Goal: Task Accomplishment & Management: Manage account settings

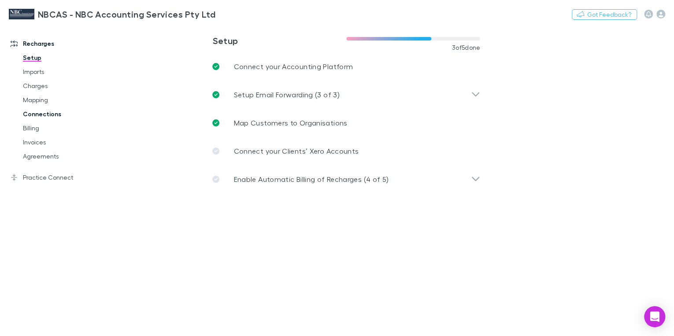
click at [50, 113] on link "Connections" at bounding box center [64, 114] width 100 height 14
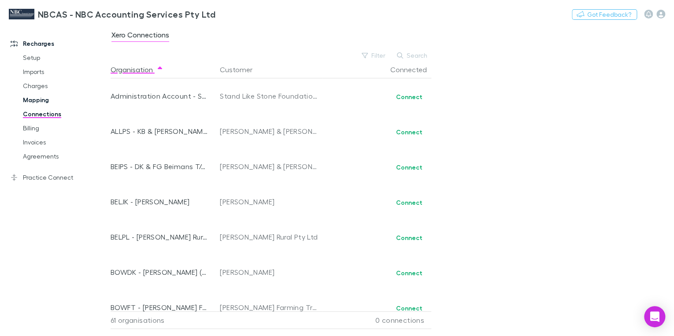
click at [37, 100] on link "Mapping" at bounding box center [64, 100] width 100 height 14
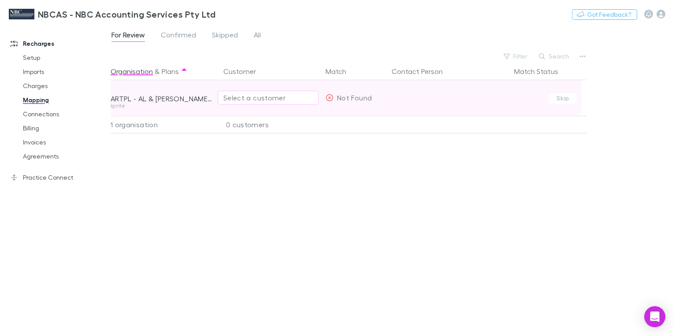
click at [240, 100] on div "Select a customer" at bounding box center [267, 97] width 89 height 11
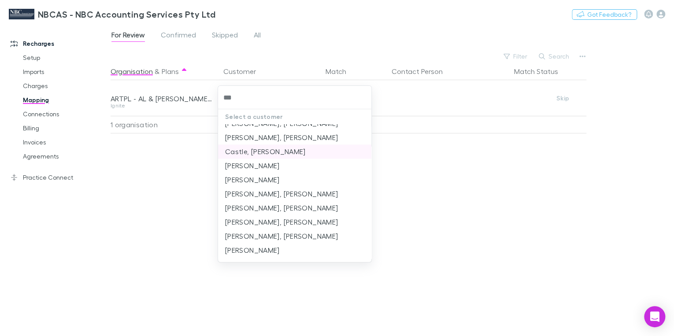
scroll to position [697, 0]
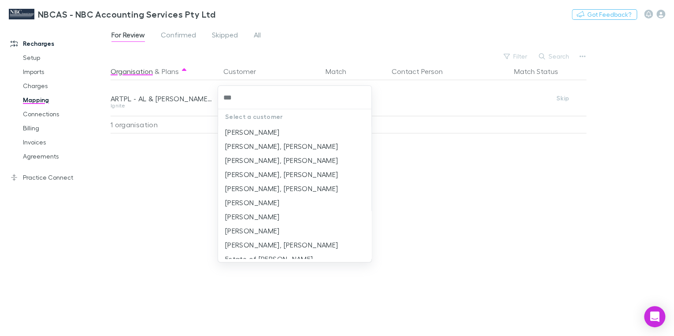
type input "***"
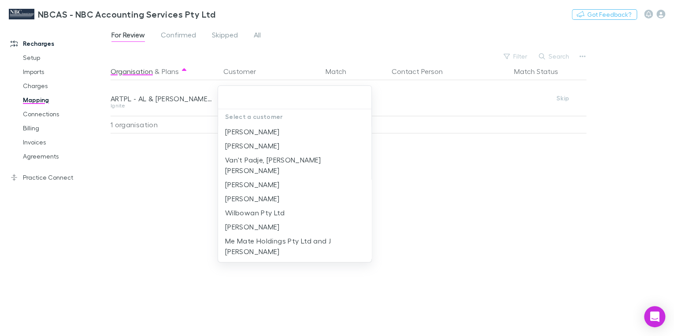
scroll to position [0, 0]
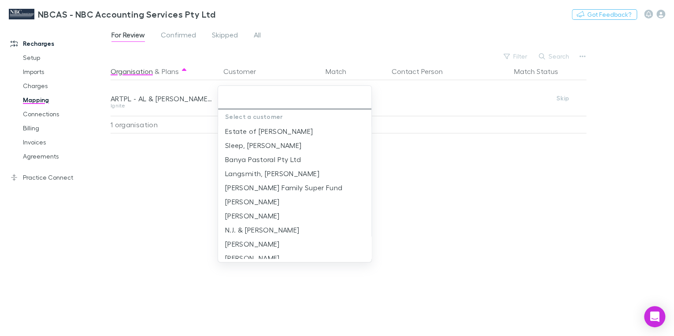
click at [233, 101] on input "text" at bounding box center [294, 97] width 146 height 16
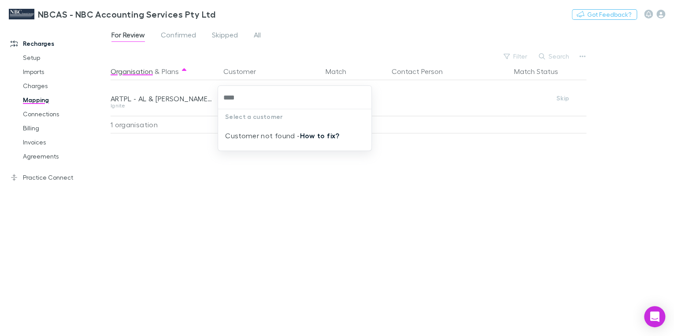
click at [306, 137] on link "How to fix?" at bounding box center [319, 135] width 40 height 9
type input "****"
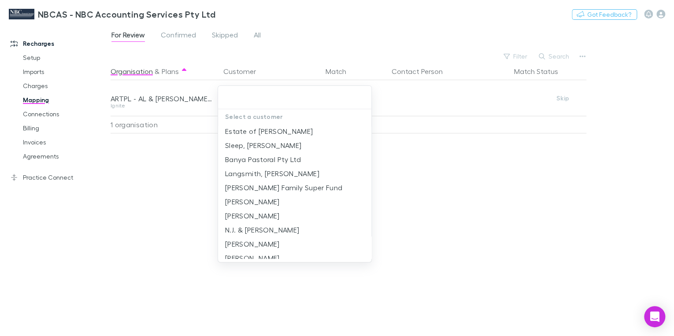
click at [466, 107] on div at bounding box center [337, 168] width 674 height 336
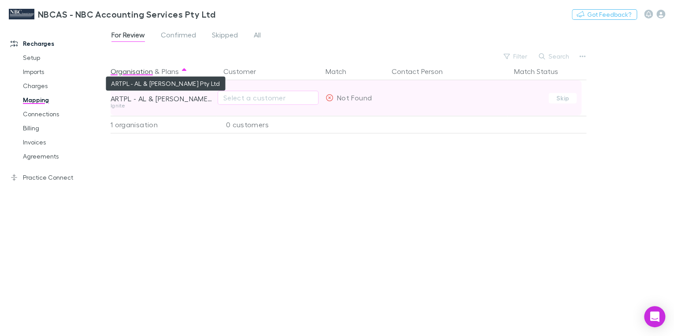
drag, startPoint x: 141, startPoint y: 98, endPoint x: 358, endPoint y: 104, distance: 217.6
click at [356, 103] on div "Not Found" at bounding box center [348, 97] width 46 height 35
click at [175, 97] on div "ARTPL - AL & [PERSON_NAME] Pty Ltd" at bounding box center [162, 98] width 102 height 9
click at [174, 97] on div "ARTPL - AL & [PERSON_NAME] Pty Ltd" at bounding box center [162, 98] width 102 height 9
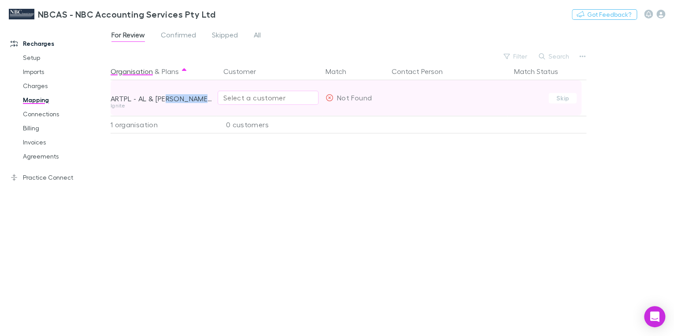
click at [255, 102] on div "Select a customer" at bounding box center [267, 97] width 89 height 11
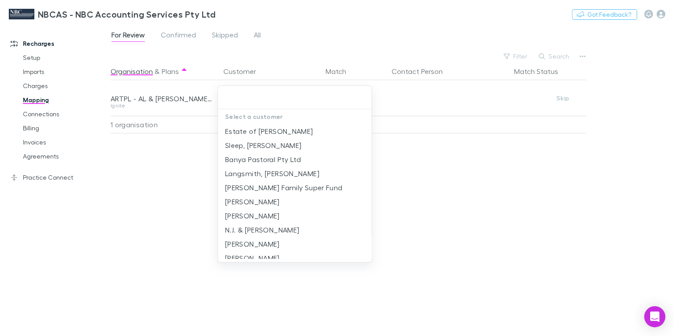
click at [184, 107] on div at bounding box center [337, 168] width 674 height 336
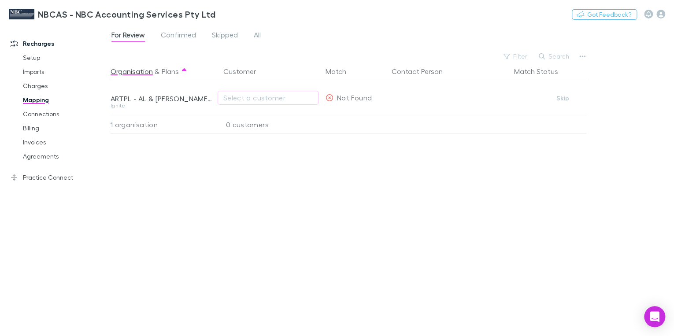
click at [41, 102] on link "Mapping" at bounding box center [64, 100] width 100 height 14
click at [582, 56] on icon "button" at bounding box center [582, 56] width 6 height 2
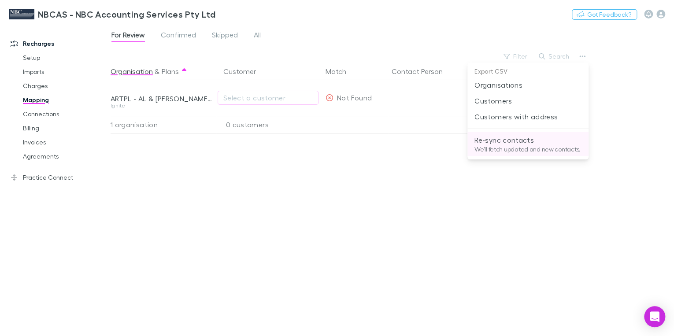
click at [523, 138] on p "Re-sync contacts" at bounding box center [527, 140] width 107 height 11
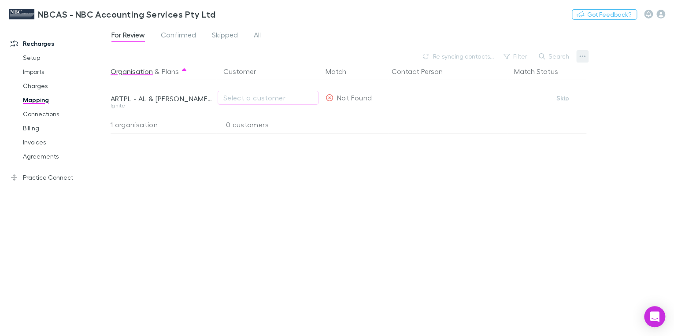
click at [579, 58] on icon "button" at bounding box center [582, 56] width 6 height 7
drag, startPoint x: 395, startPoint y: 161, endPoint x: 391, endPoint y: 162, distance: 4.4
click at [395, 162] on div at bounding box center [337, 168] width 674 height 336
click at [40, 115] on link "Connections" at bounding box center [64, 114] width 100 height 14
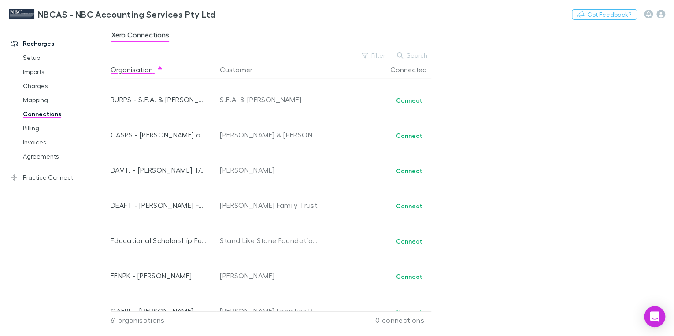
scroll to position [317, 0]
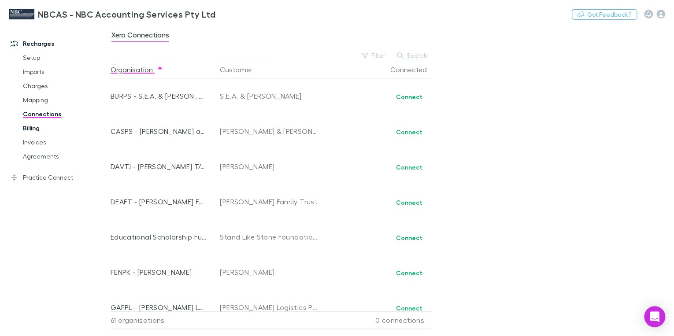
click at [31, 127] on link "Billing" at bounding box center [64, 128] width 100 height 14
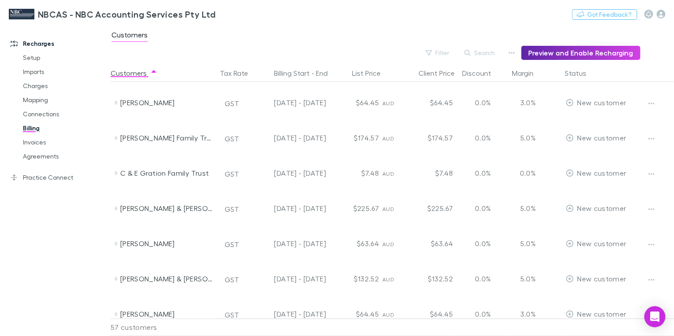
scroll to position [211, 0]
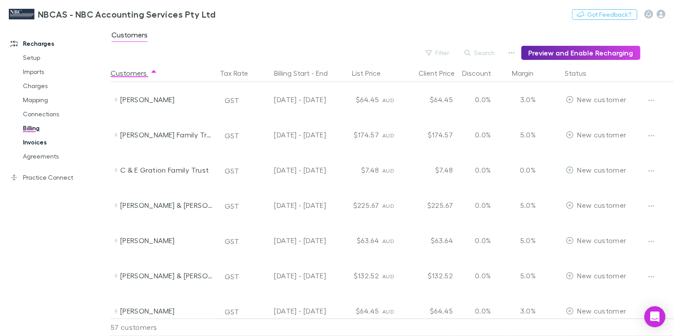
click at [30, 142] on link "Invoices" at bounding box center [64, 142] width 100 height 14
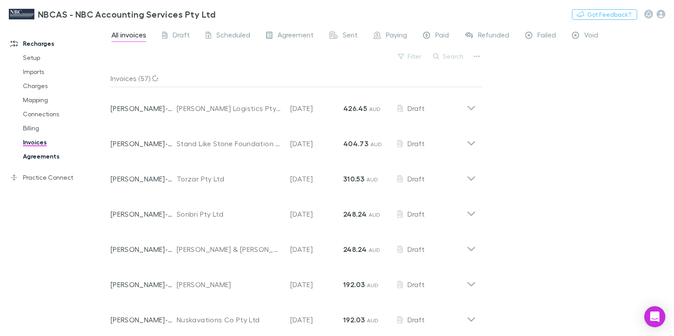
click at [37, 157] on link "Agreements" at bounding box center [64, 156] width 100 height 14
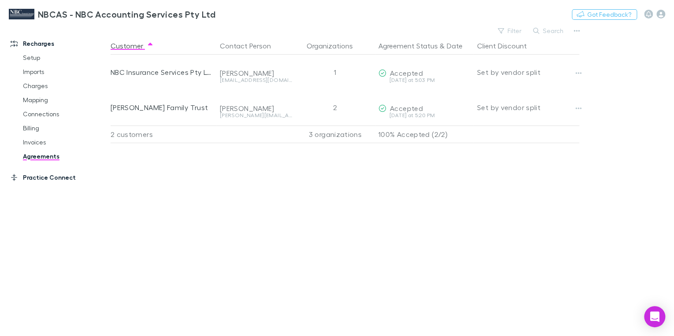
click at [44, 179] on link "Practice Connect" at bounding box center [58, 177] width 112 height 14
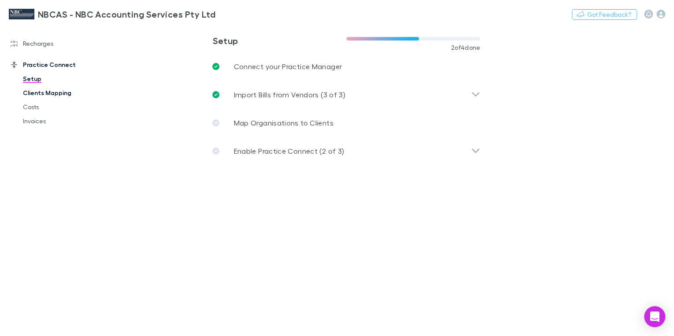
click at [41, 93] on link "Clients Mapping" at bounding box center [64, 93] width 100 height 14
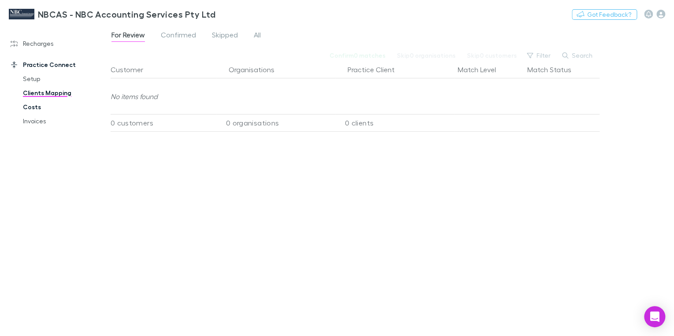
click at [37, 104] on link "Costs" at bounding box center [64, 107] width 100 height 14
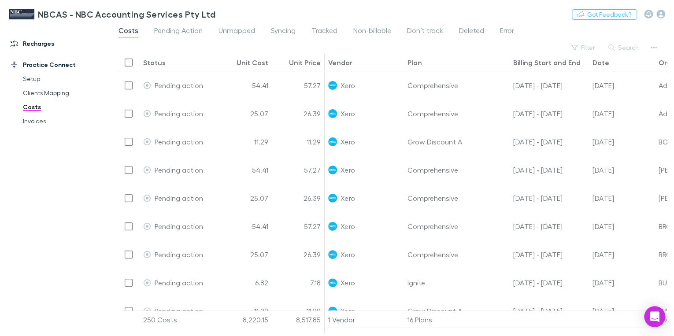
click at [30, 48] on link "Recharges" at bounding box center [58, 44] width 112 height 14
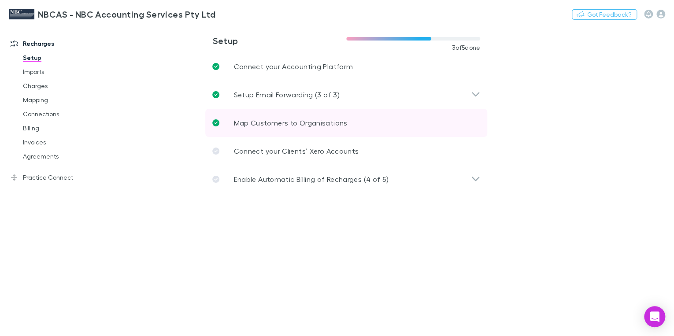
click at [264, 125] on p "Map Customers to Organisations" at bounding box center [290, 123] width 114 height 11
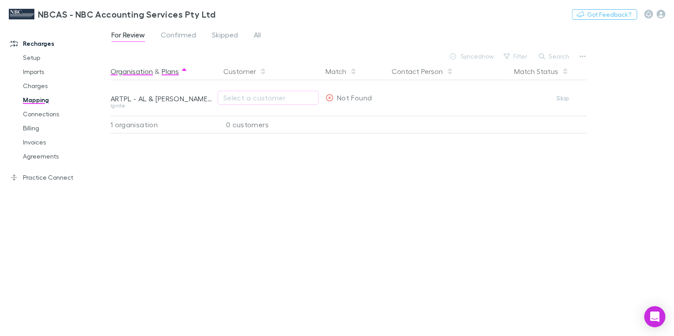
click at [166, 71] on button "Plans" at bounding box center [170, 72] width 17 height 18
click at [172, 37] on span "Confirmed" at bounding box center [178, 35] width 35 height 11
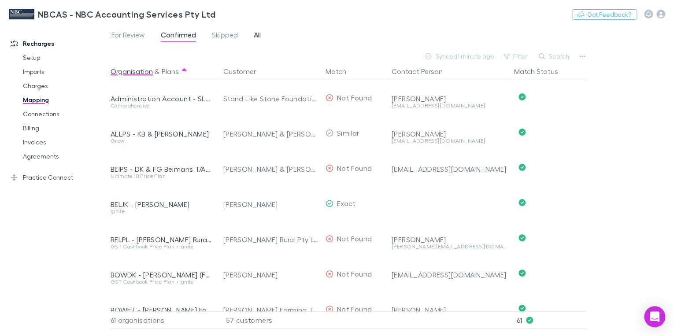
click at [254, 37] on span "All" at bounding box center [257, 35] width 7 height 11
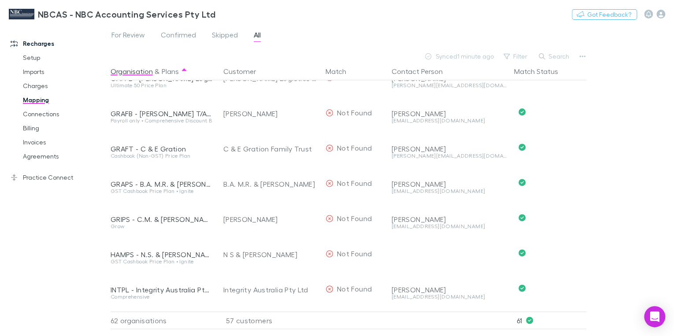
scroll to position [599, 0]
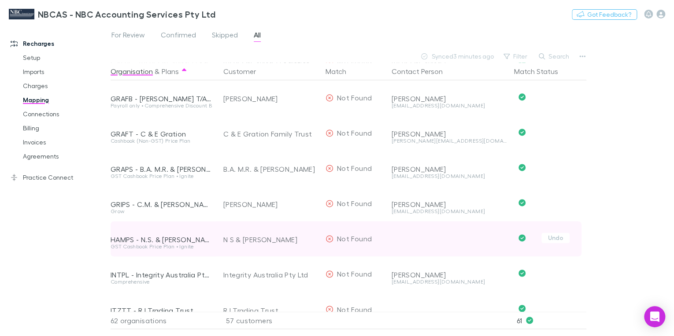
click at [431, 230] on div at bounding box center [448, 232] width 115 height 23
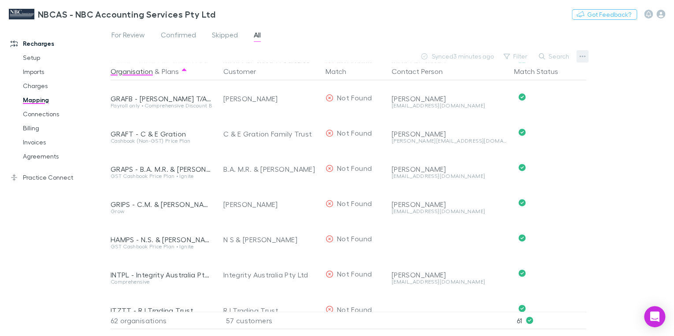
click at [583, 57] on icon "button" at bounding box center [582, 56] width 6 height 7
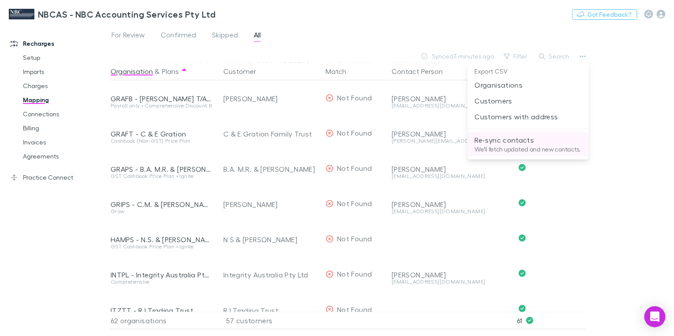
click at [521, 147] on p "We'll fetch updated and new contacts." at bounding box center [527, 149] width 107 height 8
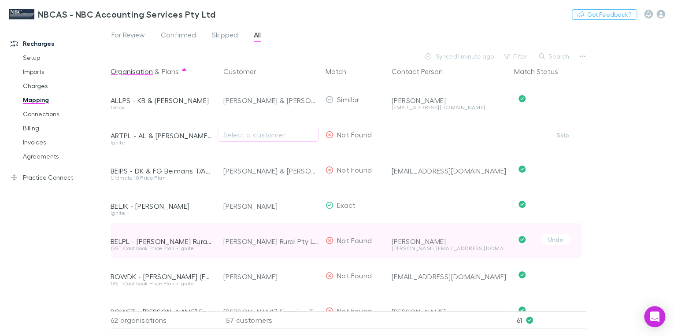
scroll to position [106, 0]
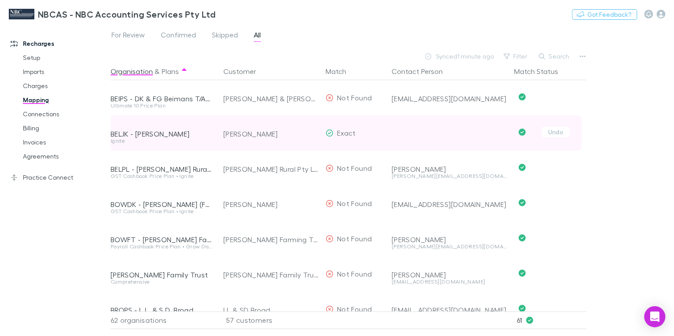
click at [404, 136] on div at bounding box center [448, 126] width 115 height 23
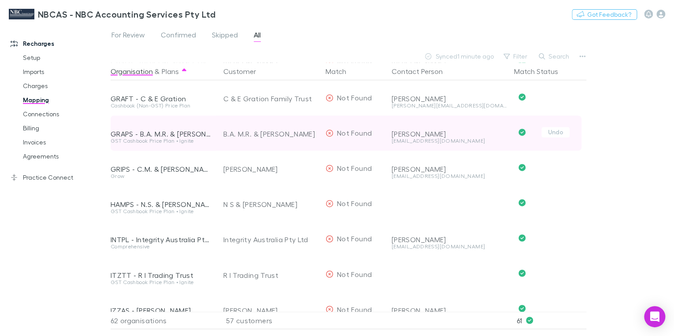
scroll to position [669, 0]
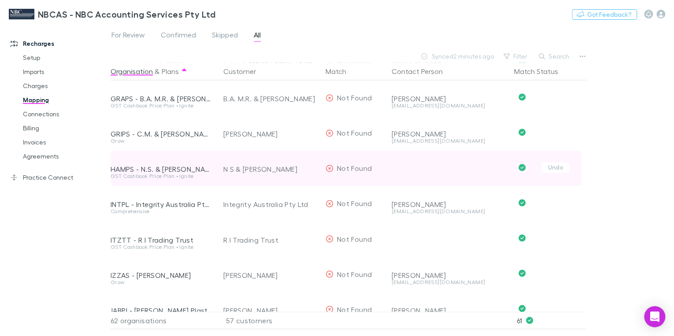
click at [155, 171] on div "HAMPS - N.S. & [PERSON_NAME]" at bounding box center [162, 169] width 102 height 9
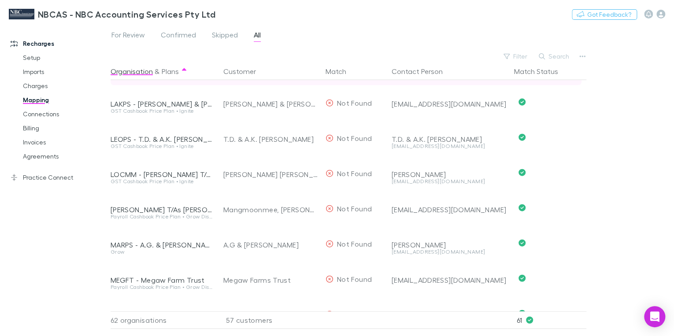
scroll to position [916, 0]
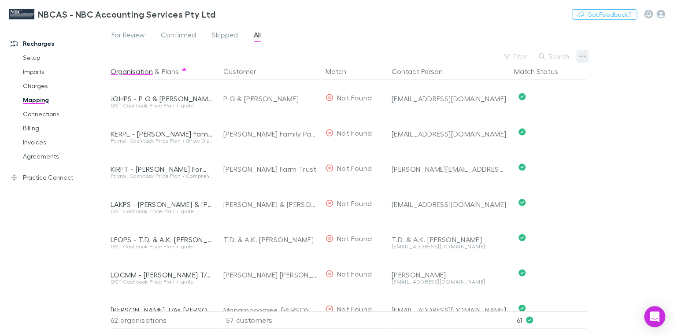
click at [581, 55] on icon "button" at bounding box center [582, 56] width 6 height 2
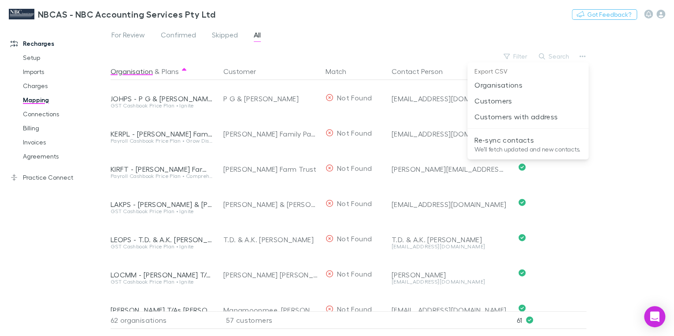
click at [520, 137] on p "Re-sync contacts" at bounding box center [527, 140] width 107 height 11
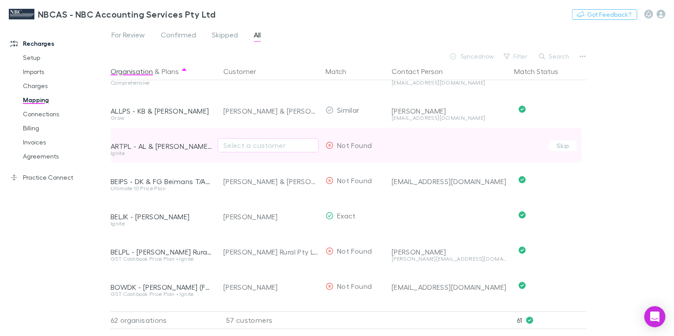
scroll to position [35, 0]
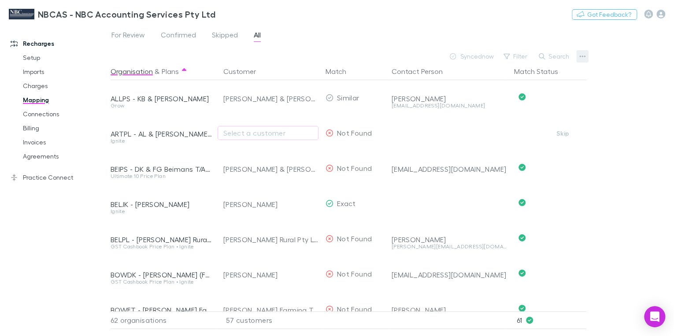
click at [581, 56] on icon "button" at bounding box center [582, 56] width 6 height 7
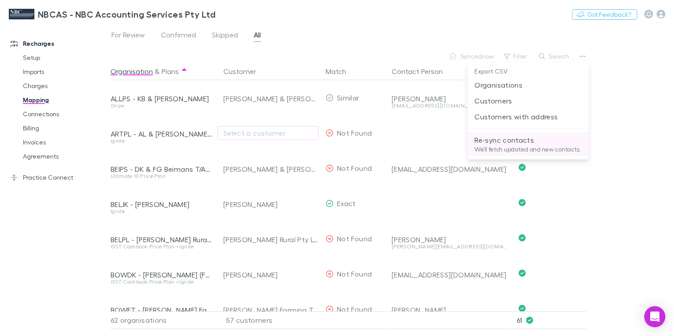
click at [505, 140] on p "Re-sync contacts" at bounding box center [527, 140] width 107 height 11
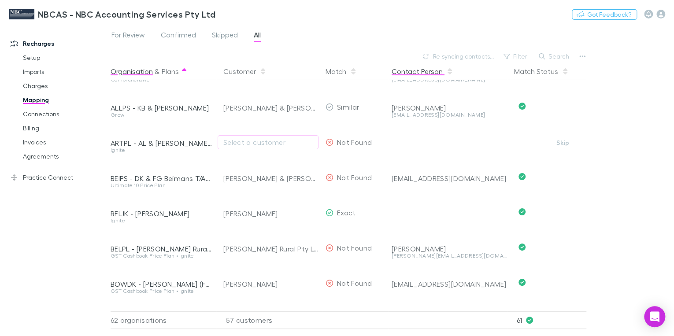
scroll to position [0, 0]
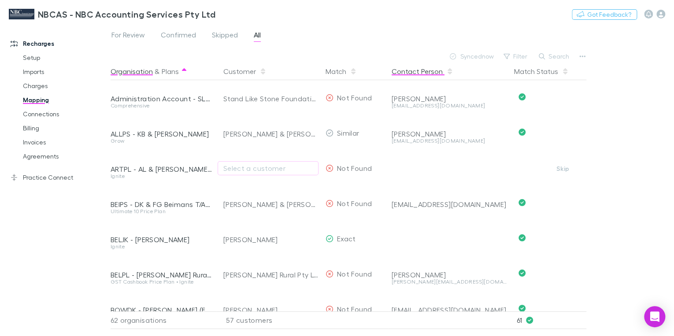
click at [419, 71] on button "Contact Person" at bounding box center [422, 72] width 62 height 18
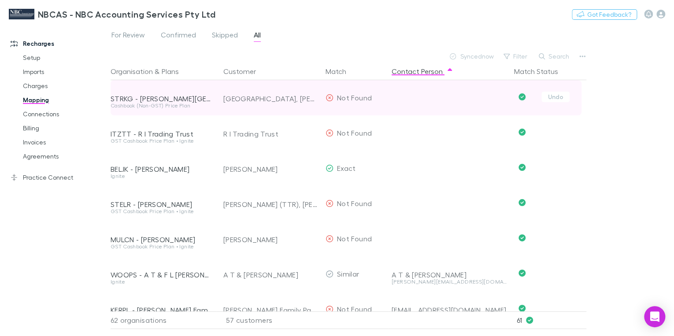
click at [406, 96] on div at bounding box center [448, 91] width 115 height 23
click at [151, 99] on div "STRKG - [PERSON_NAME][GEOGRAPHIC_DATA]" at bounding box center [162, 98] width 102 height 9
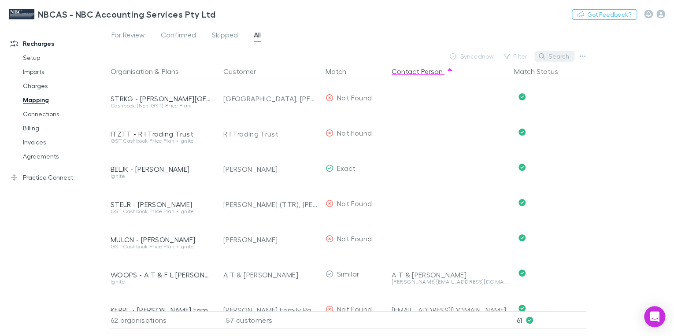
click at [545, 57] on icon "button" at bounding box center [541, 56] width 6 height 6
click at [18, 42] on link "Recharges" at bounding box center [58, 44] width 112 height 14
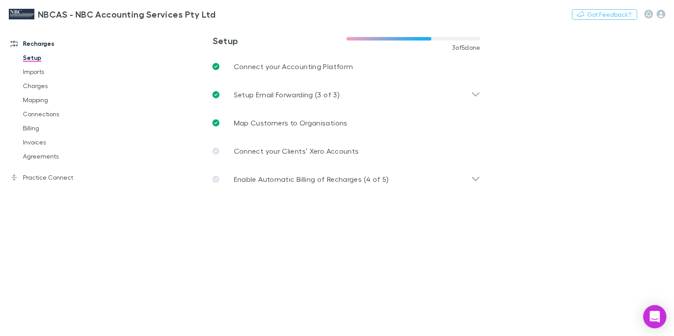
click at [652, 317] on icon "Open Intercom Messenger" at bounding box center [654, 316] width 10 height 11
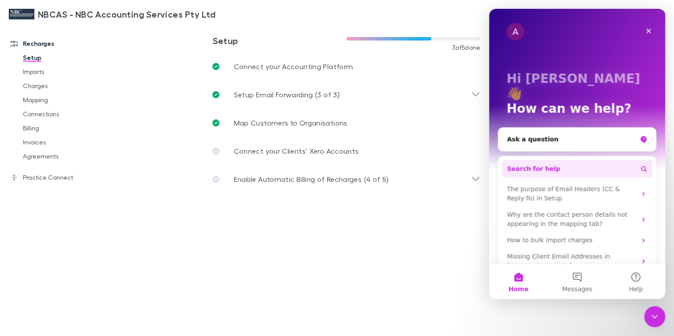
click at [586, 160] on button "Search for help" at bounding box center [577, 169] width 151 height 18
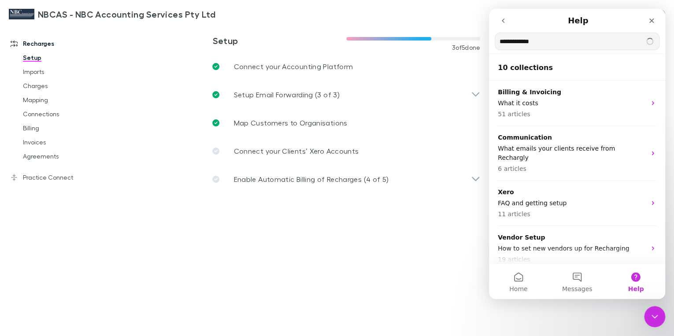
type input "**********"
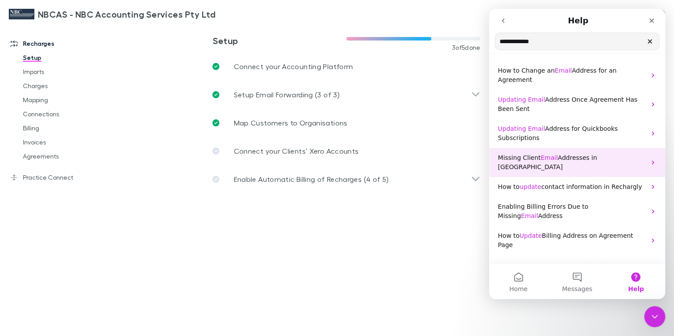
click at [570, 154] on span "Addresses in Rechargly" at bounding box center [547, 162] width 99 height 16
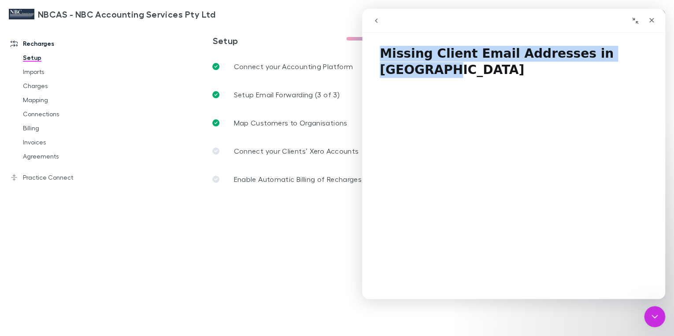
drag, startPoint x: 498, startPoint y: 21, endPoint x: 999, endPoint y: 45, distance: 500.8
click html "Missing Client Email Addresses in Rechargly Missing Client Email Addresses in R…"
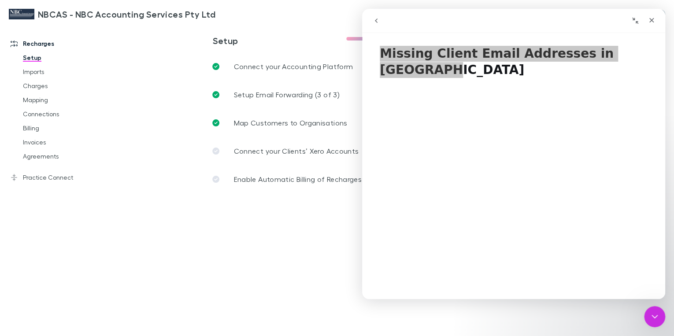
click at [121, 152] on main "**********" at bounding box center [392, 180] width 563 height 311
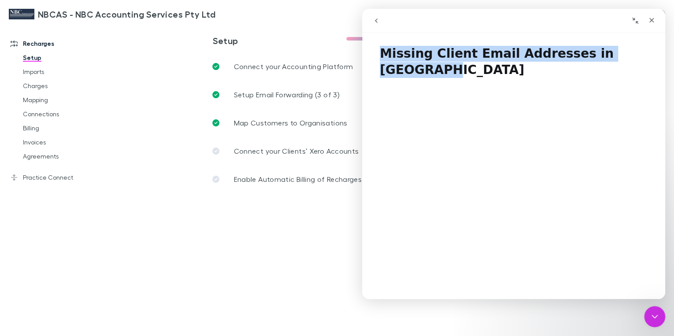
click at [380, 21] on button "go back" at bounding box center [376, 20] width 17 height 17
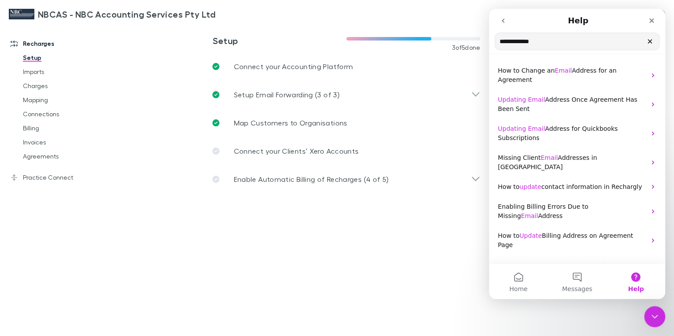
drag, startPoint x: 549, startPoint y: 46, endPoint x: 472, endPoint y: 31, distance: 78.4
click html "**********"
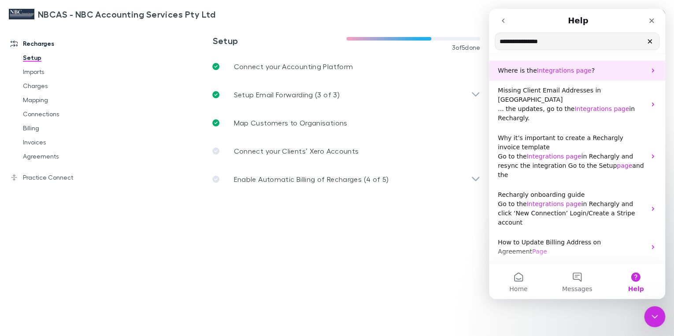
type input "**********"
click at [577, 77] on div "Where is the Integrations page ?" at bounding box center [577, 71] width 176 height 20
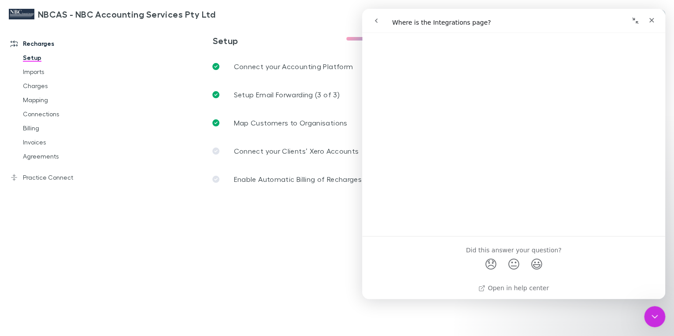
scroll to position [251, 0]
click at [651, 19] on icon "Close" at bounding box center [651, 20] width 7 height 7
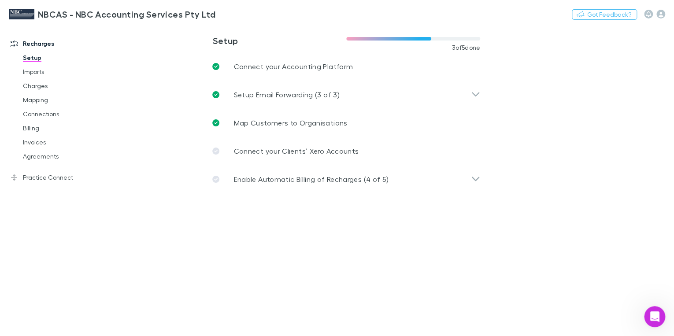
scroll to position [0, 0]
click at [659, 16] on icon "button" at bounding box center [660, 14] width 9 height 9
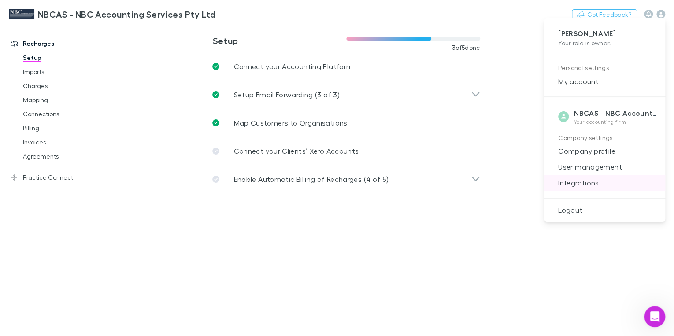
click at [592, 184] on span "Integrations" at bounding box center [604, 182] width 107 height 11
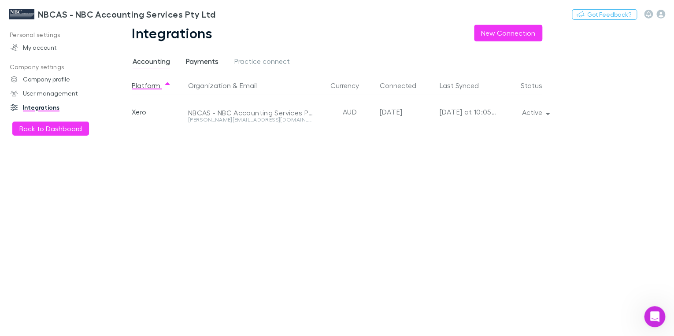
click at [203, 63] on span "Payments" at bounding box center [202, 62] width 33 height 11
click at [245, 63] on span "Practice connect" at bounding box center [261, 62] width 55 height 11
click at [153, 64] on span "Accounting" at bounding box center [151, 62] width 37 height 11
click at [39, 109] on link "Integrations" at bounding box center [58, 107] width 112 height 14
click at [528, 115] on button "Active" at bounding box center [535, 112] width 40 height 12
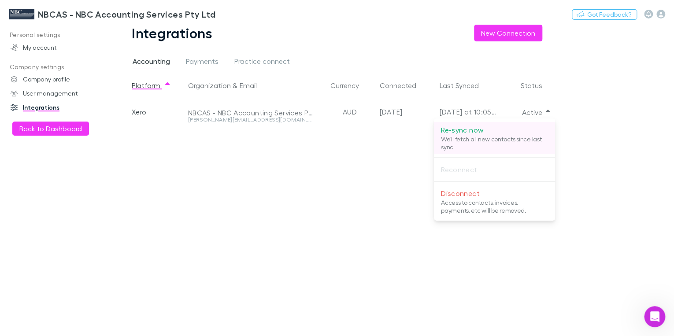
click at [497, 136] on p "We'll fetch all new contacts since last sync" at bounding box center [494, 143] width 107 height 16
click at [465, 131] on p "Re-sync now" at bounding box center [494, 130] width 107 height 11
click at [220, 114] on div at bounding box center [337, 168] width 674 height 336
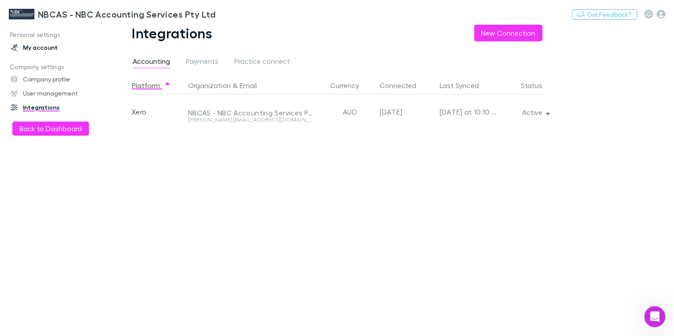
click at [37, 46] on link "My account" at bounding box center [58, 48] width 112 height 14
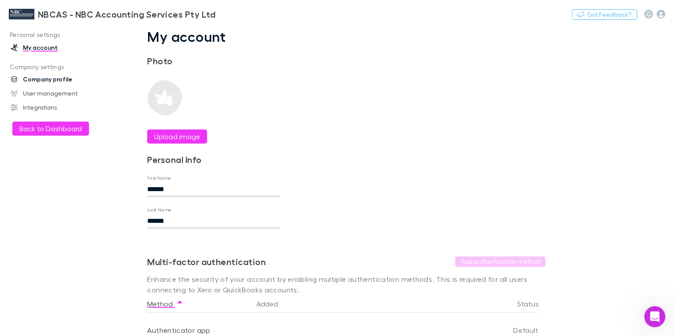
click at [53, 78] on link "Company profile" at bounding box center [58, 79] width 112 height 14
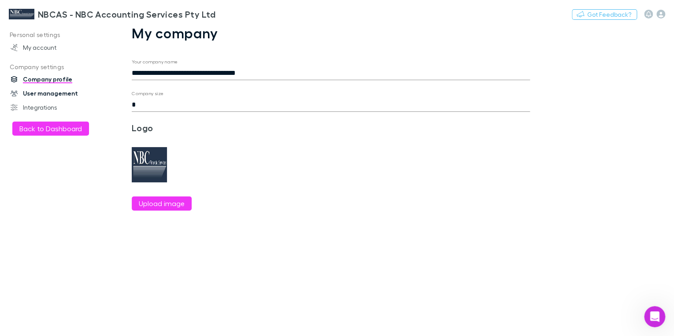
click at [60, 92] on link "User management" at bounding box center [58, 93] width 112 height 14
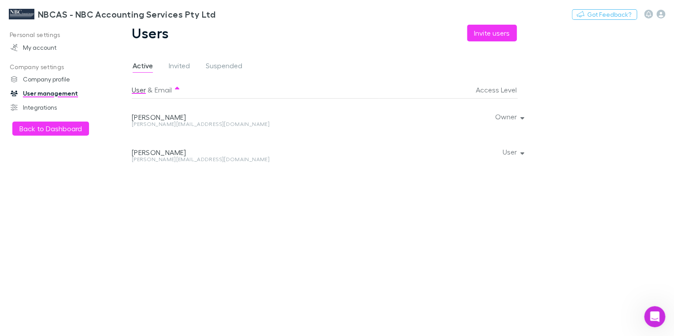
click at [41, 15] on h3 "NBCAS - NBC Accounting Services Pty Ltd" at bounding box center [126, 14] width 177 height 11
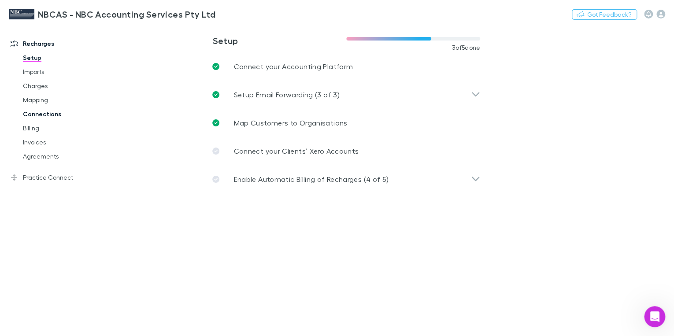
click at [44, 117] on link "Connections" at bounding box center [64, 114] width 100 height 14
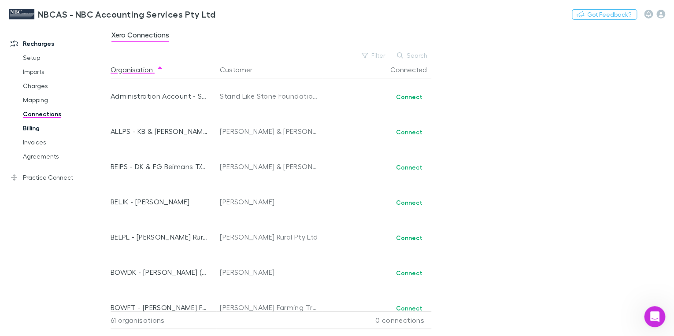
click at [32, 127] on link "Billing" at bounding box center [64, 128] width 100 height 14
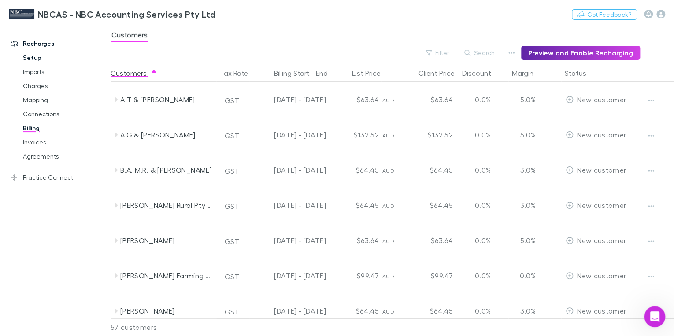
click at [29, 58] on link "Setup" at bounding box center [64, 58] width 100 height 14
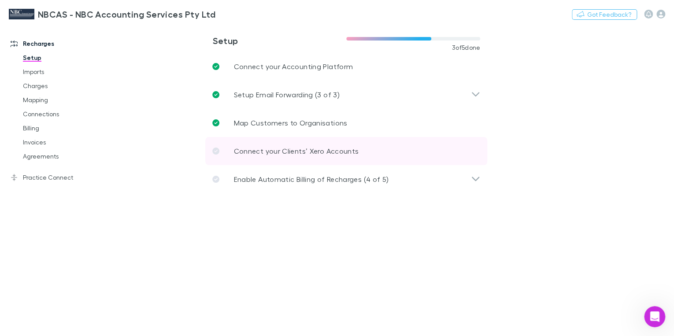
click at [296, 149] on p "Connect your Clients’ Xero Accounts" at bounding box center [295, 151] width 125 height 11
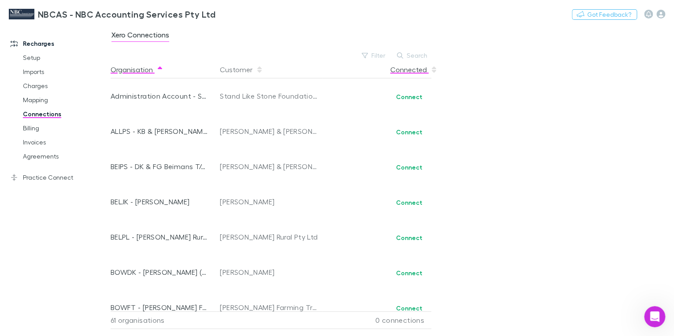
click at [405, 71] on button "Connected" at bounding box center [413, 70] width 47 height 18
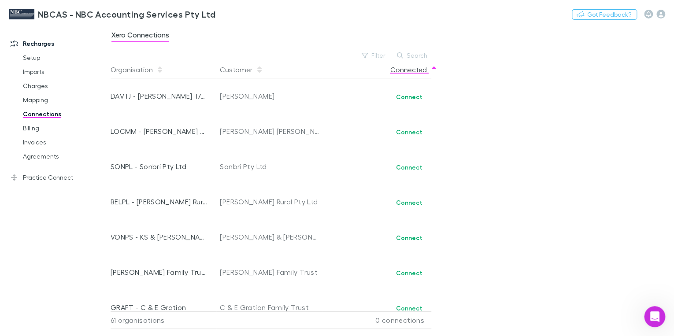
click at [405, 71] on button "Connected" at bounding box center [413, 70] width 47 height 18
click at [40, 100] on link "Mapping" at bounding box center [64, 100] width 100 height 14
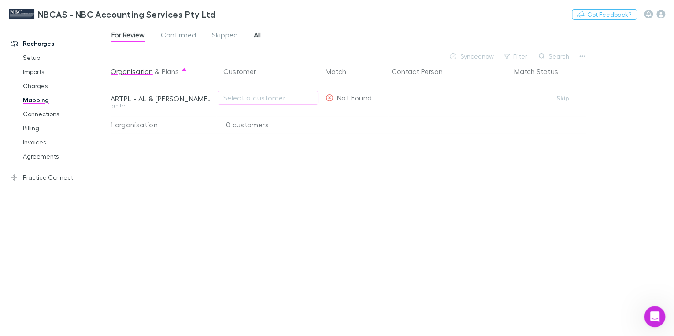
click at [254, 33] on span "All" at bounding box center [257, 35] width 7 height 11
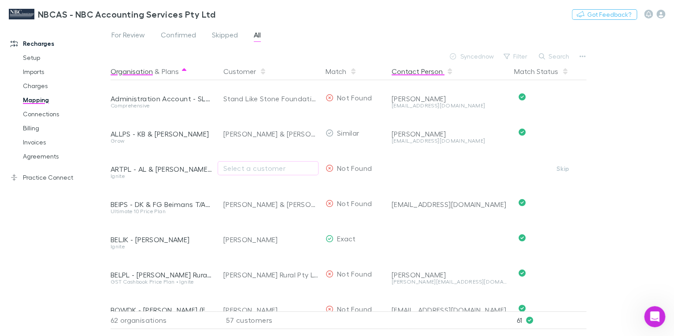
click at [409, 70] on button "Contact Person" at bounding box center [422, 72] width 62 height 18
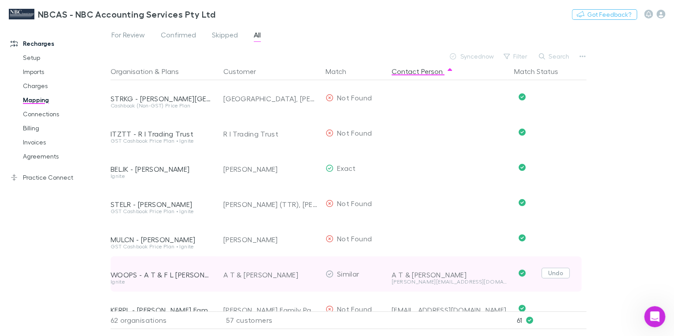
click at [559, 268] on button "Undo" at bounding box center [555, 273] width 28 height 11
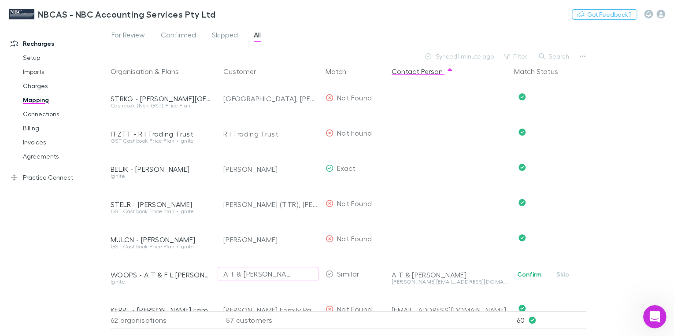
click at [653, 317] on icon "Open Intercom Messenger" at bounding box center [653, 315] width 15 height 15
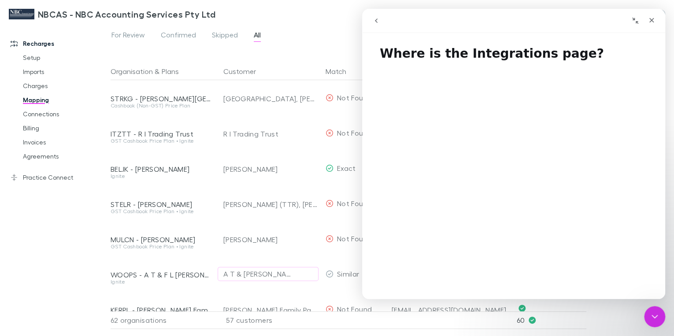
click at [379, 21] on icon "go back" at bounding box center [375, 20] width 7 height 7
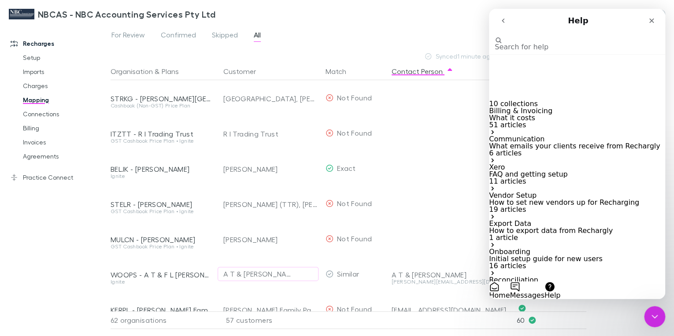
click at [597, 206] on p "How to set new vendors up for Recharging" at bounding box center [577, 202] width 176 height 7
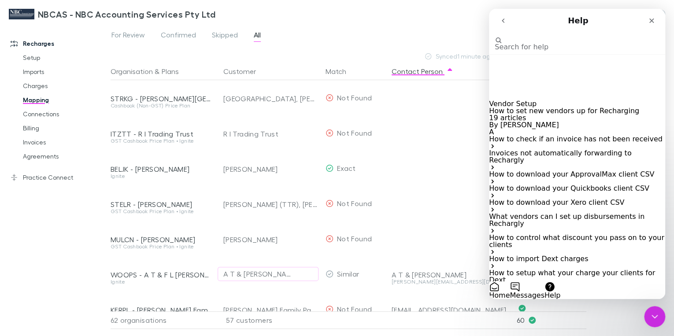
scroll to position [247, 0]
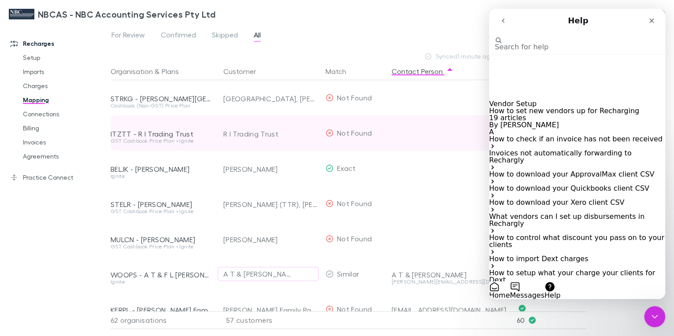
click at [457, 144] on div at bounding box center [448, 144] width 115 height 12
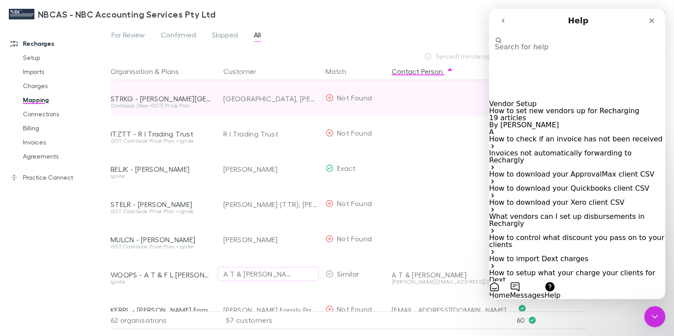
click at [421, 80] on div at bounding box center [448, 91] width 115 height 23
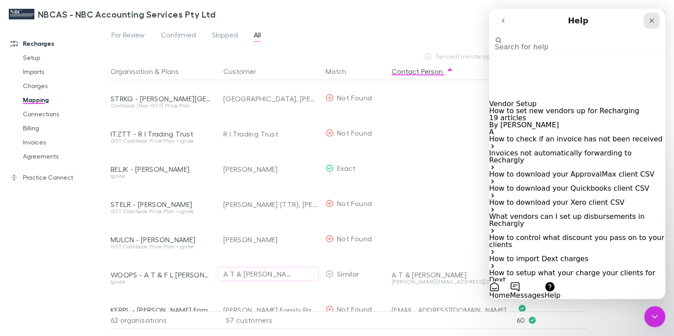
click at [651, 19] on icon "Close" at bounding box center [651, 20] width 7 height 7
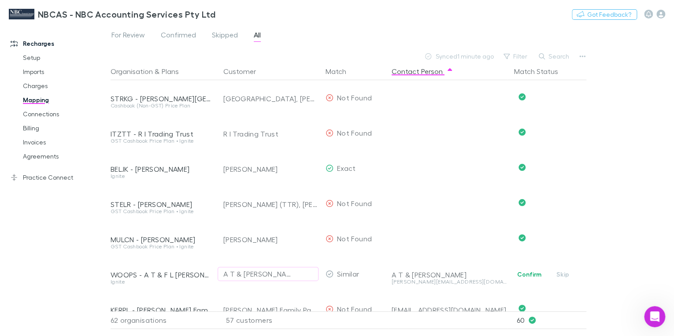
click at [441, 16] on div "NBCAS - NBC Accounting Services Pty Ltd Nothing Got Feedback?" at bounding box center [337, 14] width 674 height 28
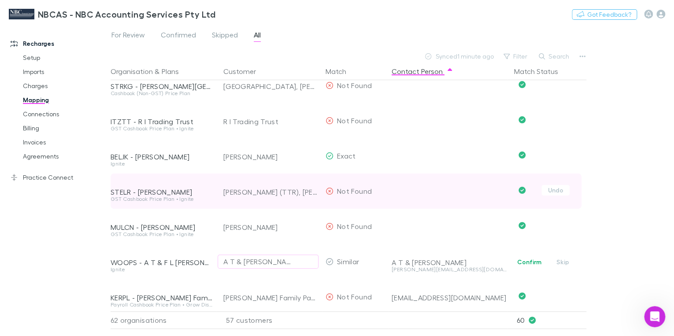
scroll to position [0, 0]
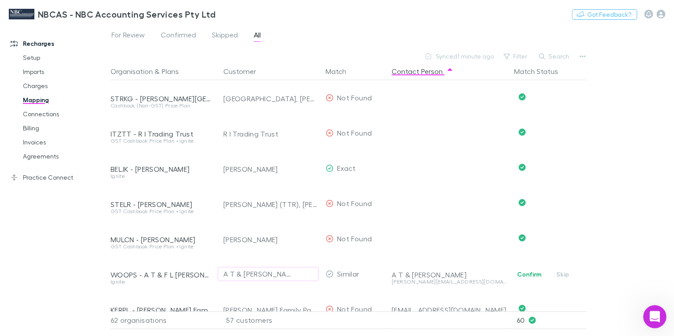
click at [651, 317] on icon "Open Intercom Messenger" at bounding box center [653, 315] width 15 height 15
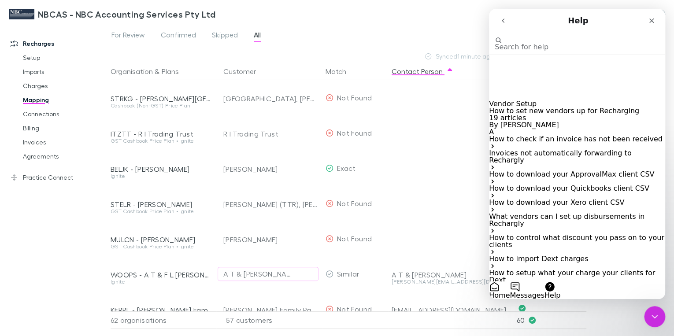
click at [544, 281] on button "Messages" at bounding box center [526, 290] width 34 height 18
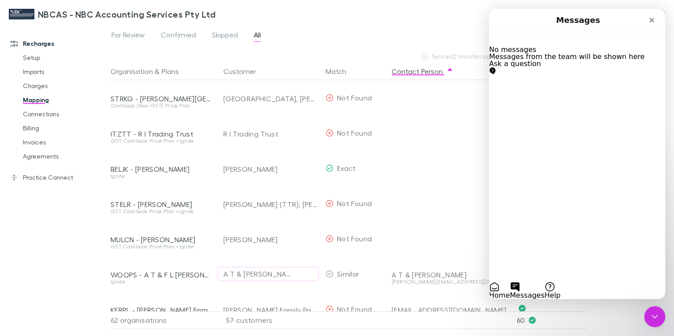
click at [541, 74] on button "Ask a question" at bounding box center [515, 67] width 52 height 14
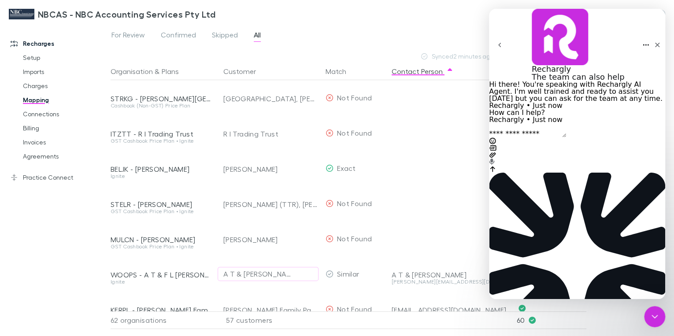
click at [531, 137] on textarea "Ask a question…" at bounding box center [527, 133] width 77 height 7
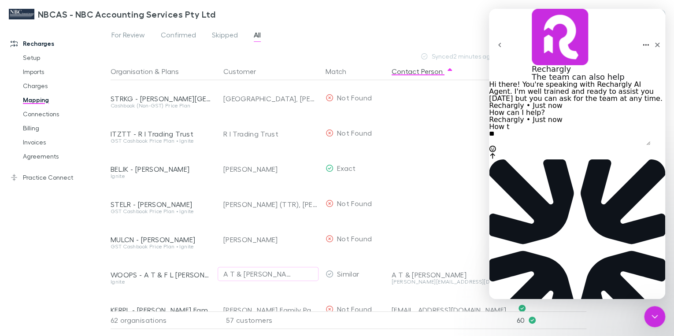
type textarea "*"
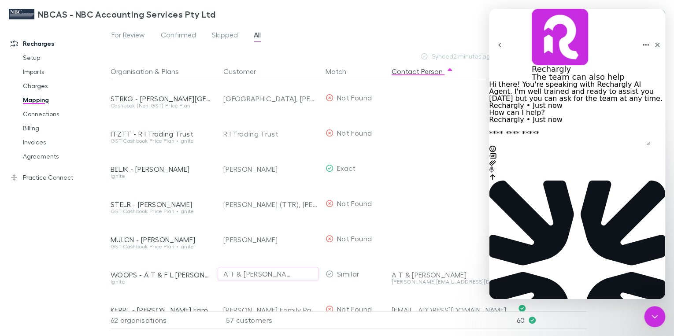
click at [517, 145] on textarea "Ask a question…" at bounding box center [569, 137] width 161 height 15
click at [513, 145] on textarea "Ask a question…" at bounding box center [569, 137] width 161 height 15
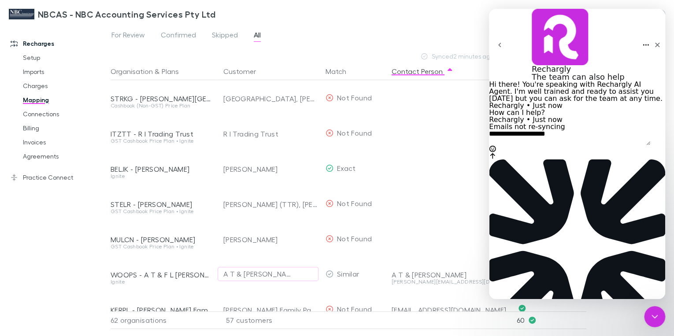
type textarea "**********"
click at [496, 159] on icon "Send a message…" at bounding box center [492, 155] width 7 height 7
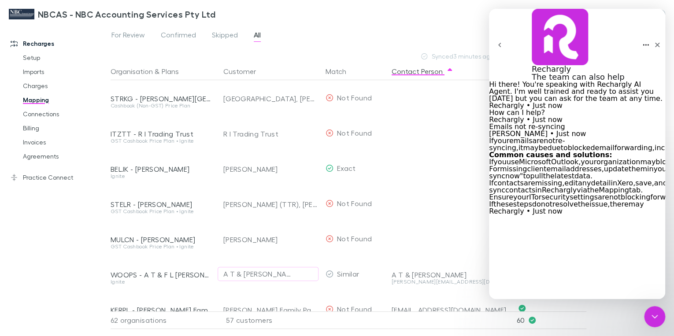
scroll to position [103, 0]
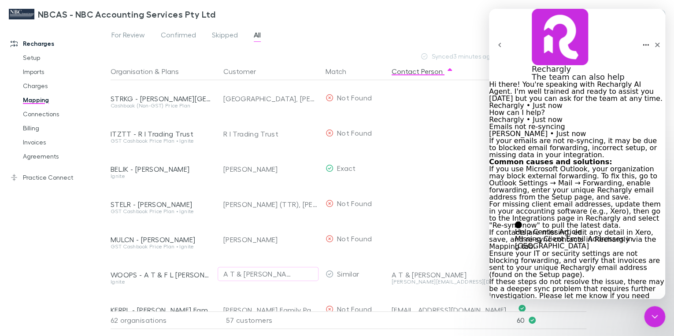
click at [618, 221] on link "Source reference 11817095:" at bounding box center [618, 225] width 0 height 8
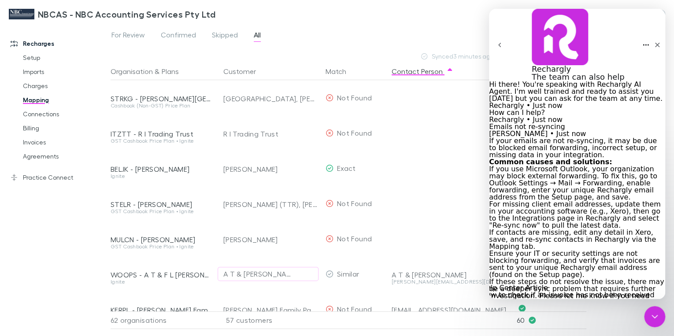
scroll to position [159, 0]
type textarea "**********"
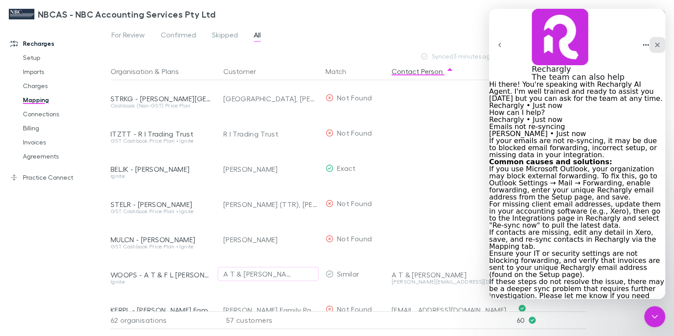
click at [649, 37] on div "Close" at bounding box center [657, 45] width 16 height 16
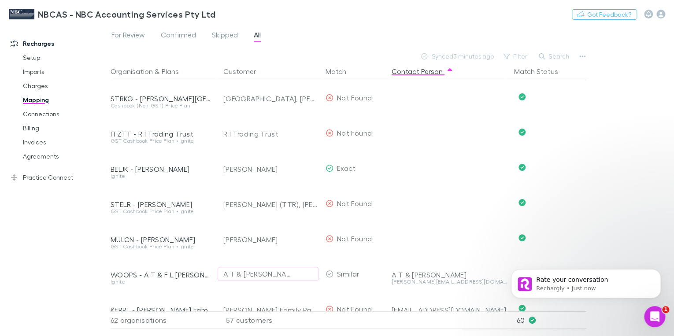
scroll to position [292, 0]
click at [468, 58] on div "Synced 3 minutes ago" at bounding box center [459, 56] width 79 height 12
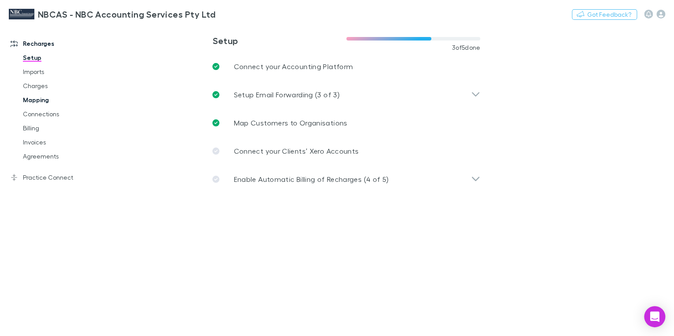
drag, startPoint x: 42, startPoint y: 101, endPoint x: 55, endPoint y: 103, distance: 12.8
click at [43, 101] on link "Mapping" at bounding box center [64, 100] width 100 height 14
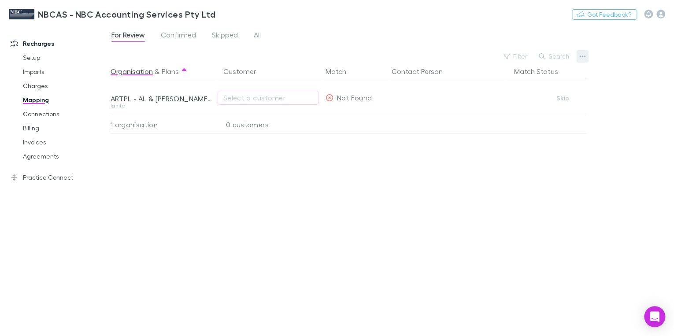
click at [581, 55] on icon "button" at bounding box center [582, 56] width 6 height 7
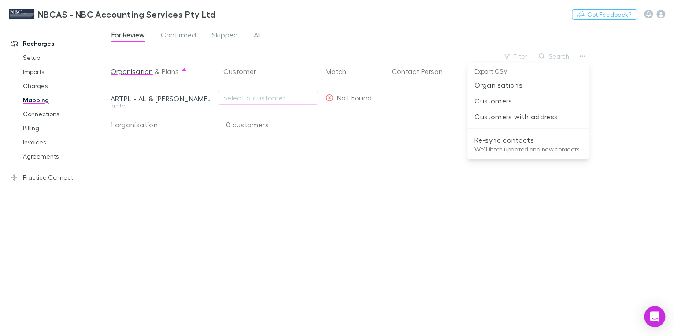
click at [308, 46] on div at bounding box center [337, 168] width 674 height 336
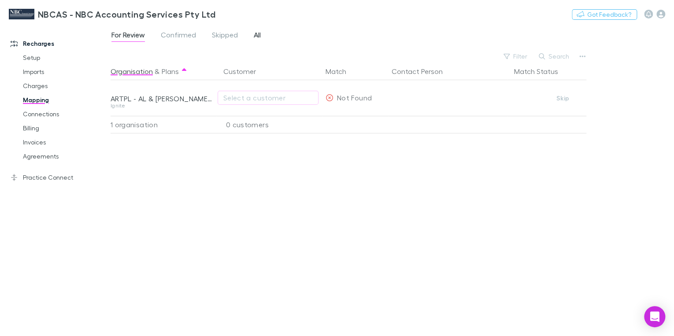
click at [254, 34] on link "All" at bounding box center [257, 36] width 9 height 14
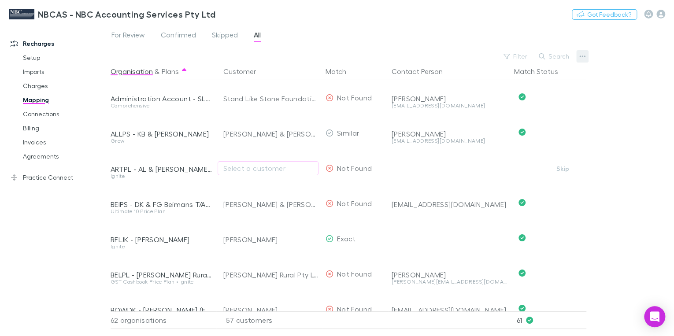
click at [580, 54] on icon "button" at bounding box center [582, 56] width 6 height 7
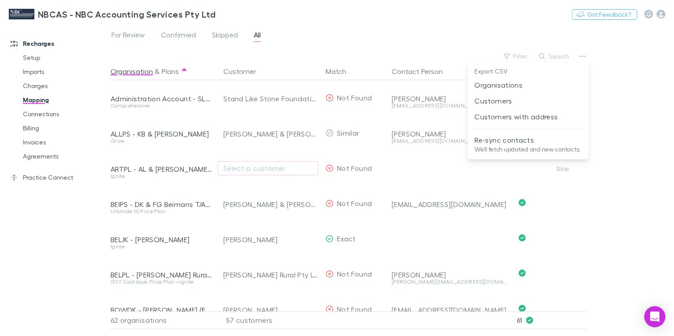
click at [524, 143] on p "Re-sync contacts" at bounding box center [527, 140] width 107 height 11
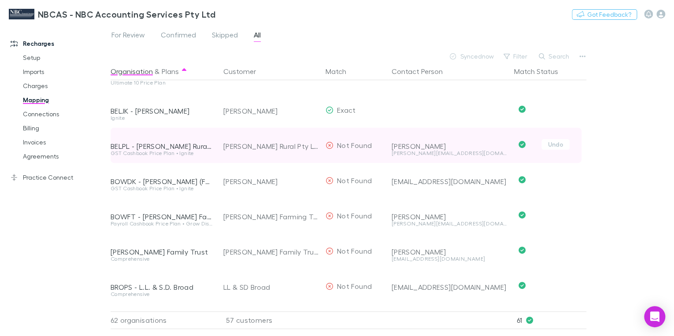
scroll to position [141, 0]
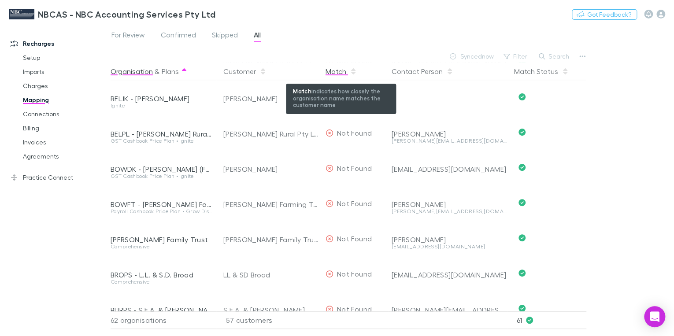
click at [337, 69] on div "Match" at bounding box center [340, 72] width 31 height 18
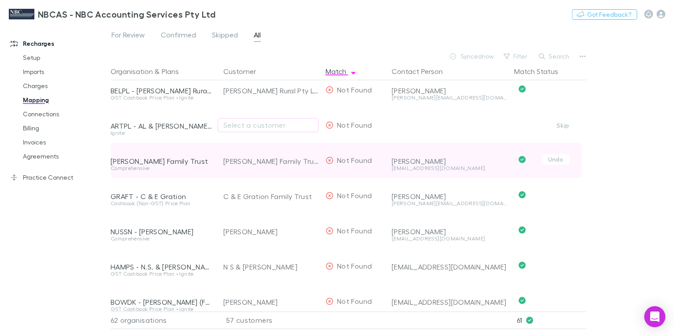
scroll to position [282, 0]
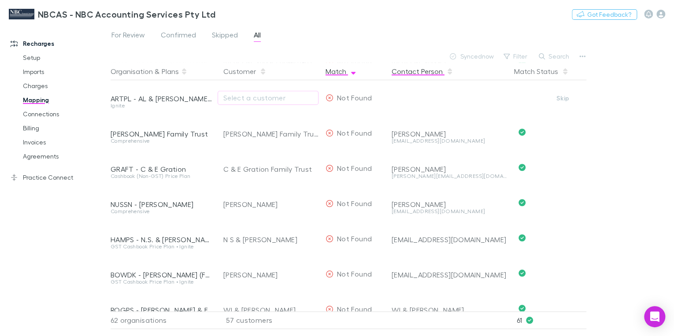
click at [410, 75] on button "Contact Person" at bounding box center [422, 72] width 62 height 18
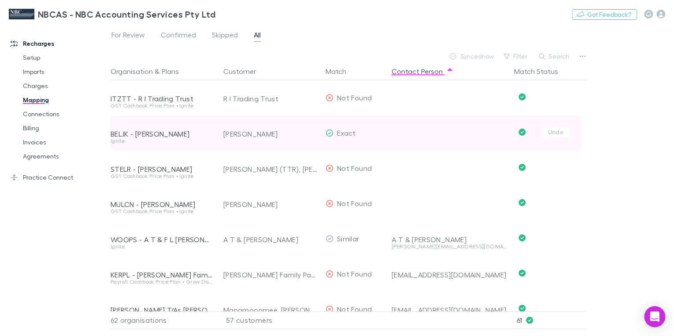
scroll to position [0, 0]
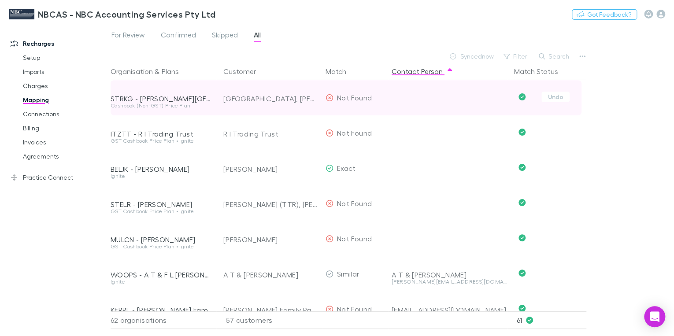
click at [354, 97] on span "Not Found" at bounding box center [354, 97] width 35 height 8
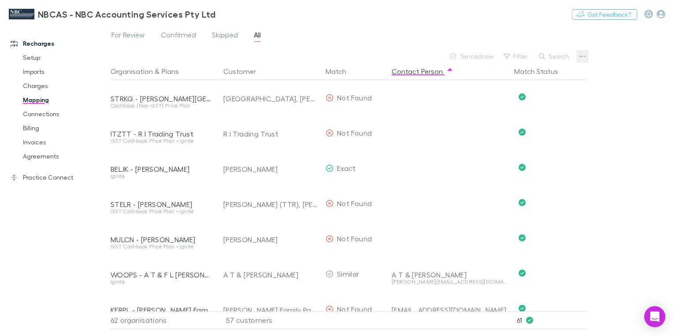
click at [580, 56] on icon "button" at bounding box center [582, 56] width 6 height 2
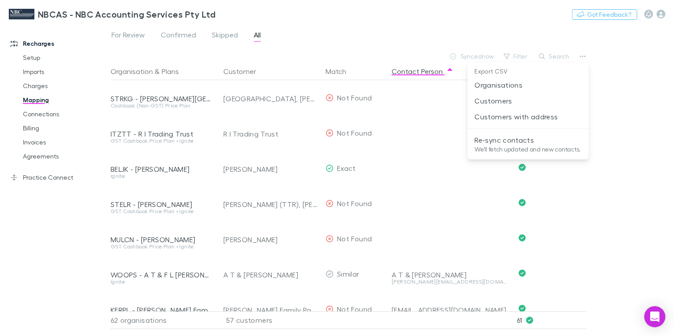
click at [499, 145] on p "We'll fetch updated and new contacts." at bounding box center [527, 149] width 107 height 8
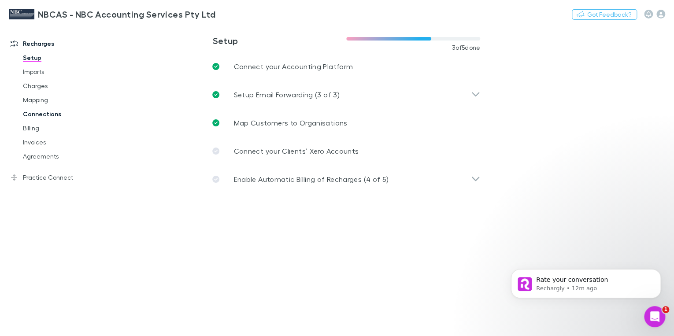
click at [44, 115] on link "Connections" at bounding box center [64, 114] width 100 height 14
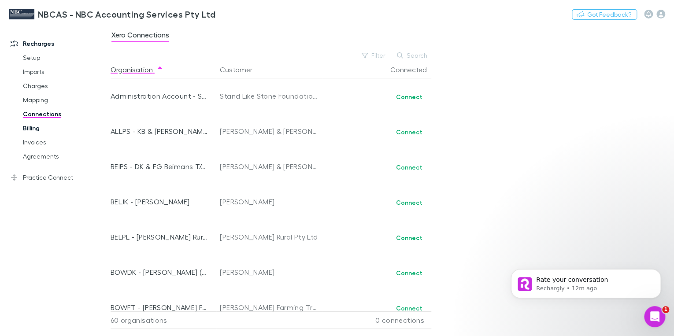
click at [39, 129] on link "Billing" at bounding box center [64, 128] width 100 height 14
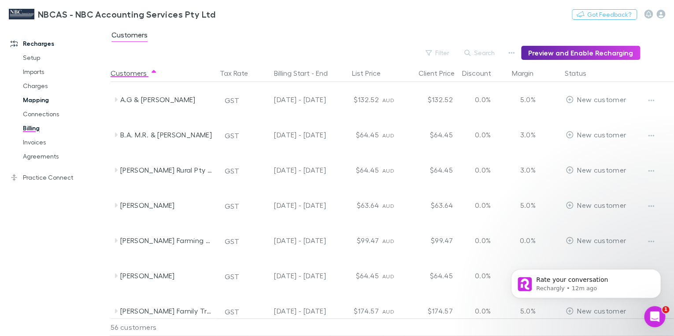
click at [25, 100] on link "Mapping" at bounding box center [64, 100] width 100 height 14
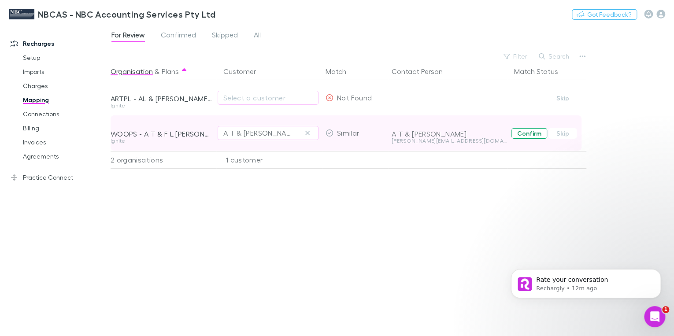
click at [533, 135] on button "Confirm" at bounding box center [529, 133] width 36 height 11
click at [186, 36] on span "Confirmed" at bounding box center [178, 35] width 35 height 11
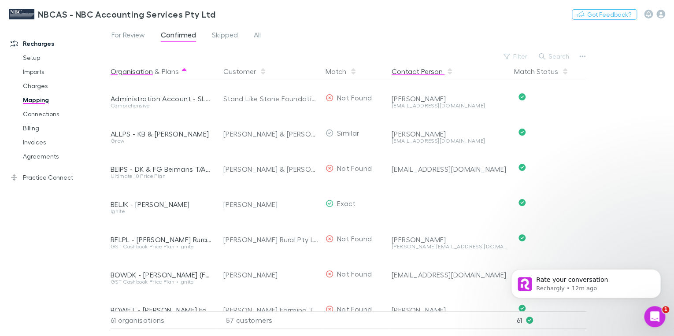
click at [420, 74] on button "Contact Person" at bounding box center [422, 72] width 62 height 18
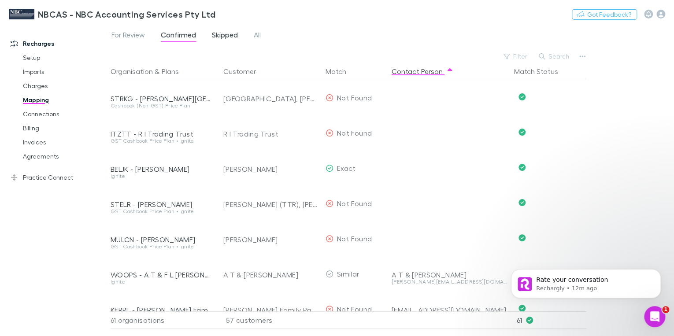
click at [217, 36] on span "Skipped" at bounding box center [225, 35] width 26 height 11
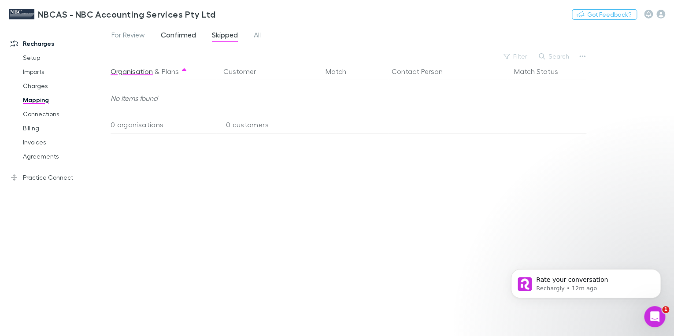
click at [179, 34] on span "Confirmed" at bounding box center [178, 35] width 35 height 11
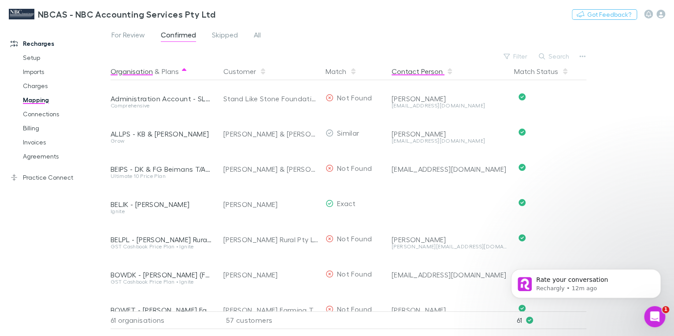
click at [423, 74] on button "Contact Person" at bounding box center [422, 72] width 62 height 18
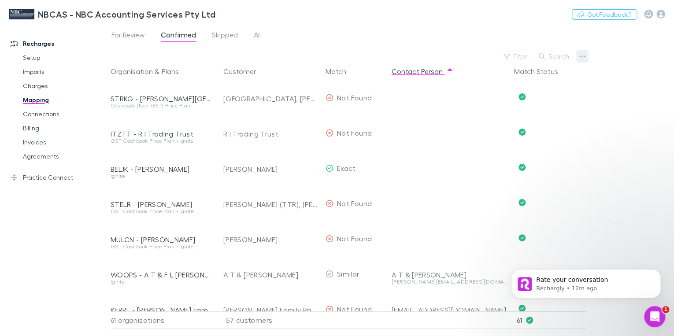
click at [580, 55] on icon "button" at bounding box center [582, 56] width 6 height 2
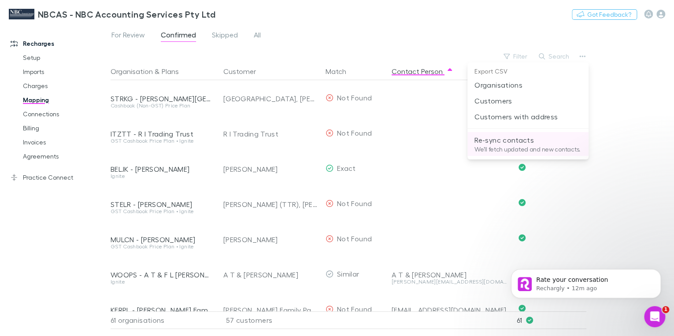
click at [515, 139] on p "Re-sync contacts" at bounding box center [527, 140] width 107 height 11
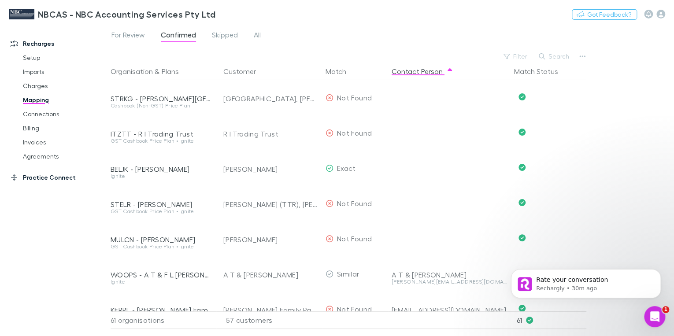
click at [44, 181] on link "Practice Connect" at bounding box center [58, 177] width 112 height 14
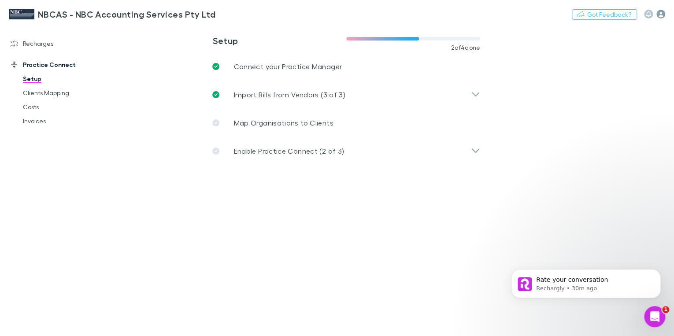
click at [661, 15] on icon "button" at bounding box center [660, 14] width 9 height 9
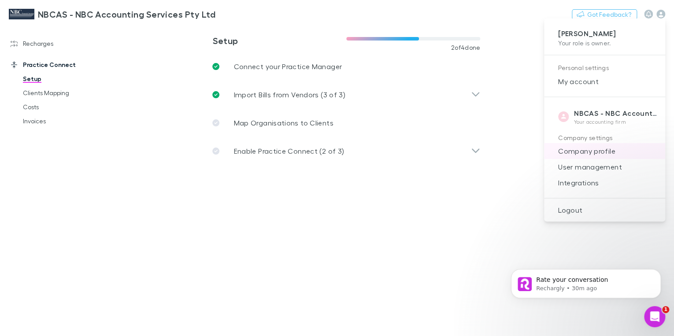
click at [604, 151] on span "Company profile" at bounding box center [604, 151] width 107 height 11
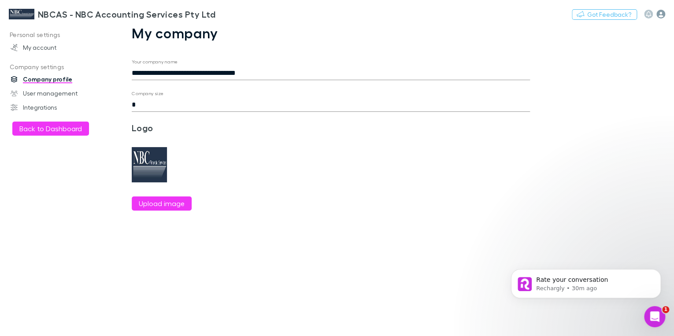
click at [660, 11] on icon "button" at bounding box center [660, 14] width 9 height 9
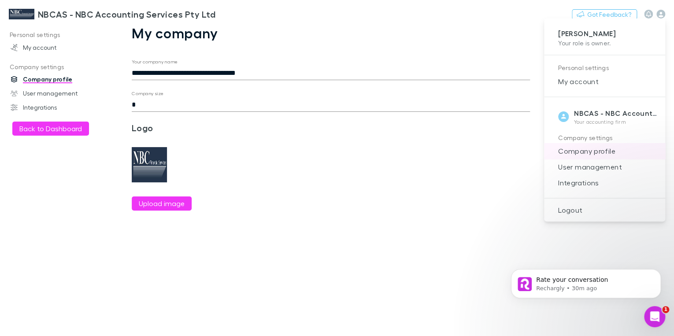
click at [603, 150] on span "Company profile" at bounding box center [604, 151] width 107 height 11
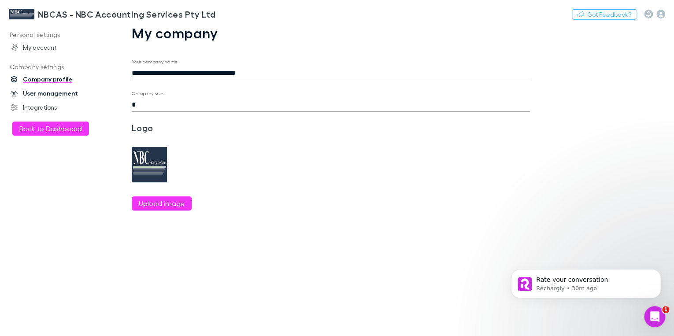
click at [65, 93] on link "User management" at bounding box center [58, 93] width 112 height 14
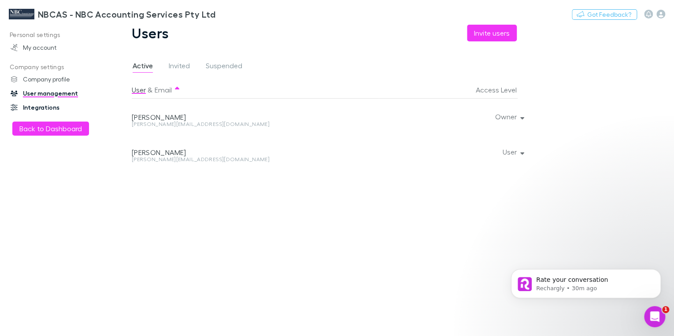
click at [45, 107] on link "Integrations" at bounding box center [58, 107] width 112 height 14
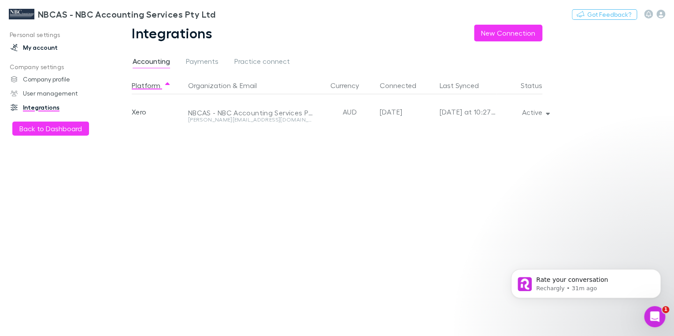
click at [51, 49] on link "My account" at bounding box center [58, 48] width 112 height 14
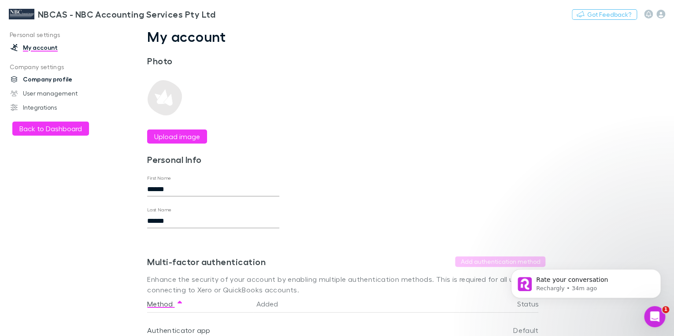
click at [45, 81] on link "Company profile" at bounding box center [58, 79] width 112 height 14
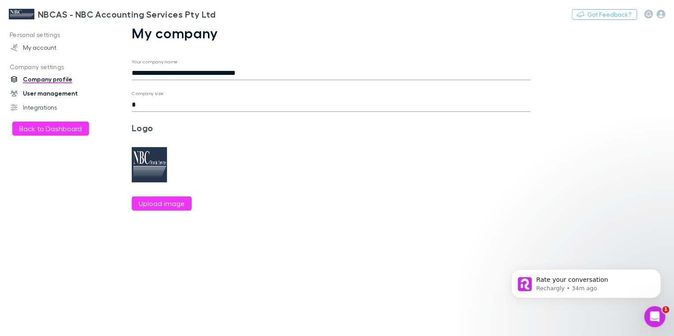
click at [41, 94] on link "User management" at bounding box center [58, 93] width 112 height 14
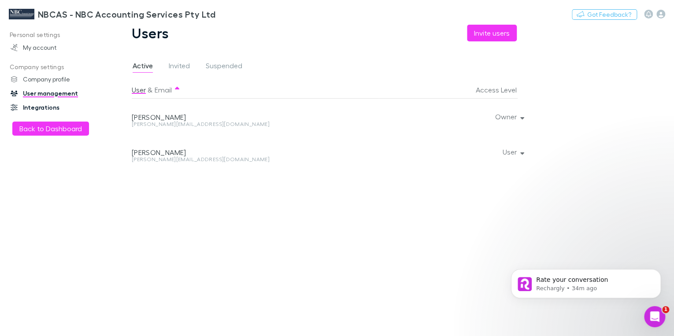
click at [43, 107] on link "Integrations" at bounding box center [58, 107] width 112 height 14
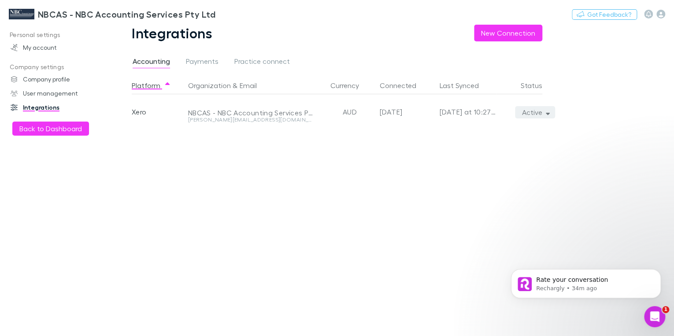
click at [536, 113] on button "Active" at bounding box center [535, 112] width 40 height 12
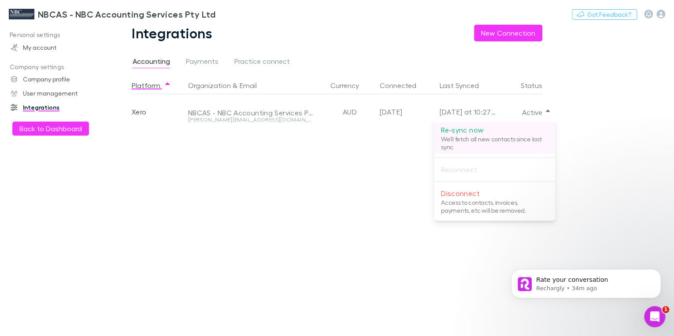
click at [476, 131] on p "Re-sync now" at bounding box center [494, 130] width 107 height 11
click at [67, 131] on div at bounding box center [337, 168] width 674 height 336
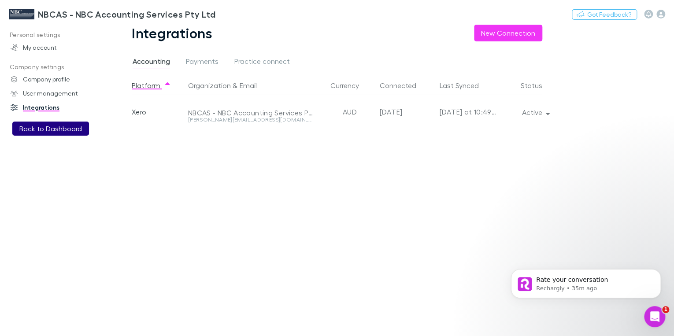
click at [66, 131] on button "Back to Dashboard" at bounding box center [50, 129] width 77 height 14
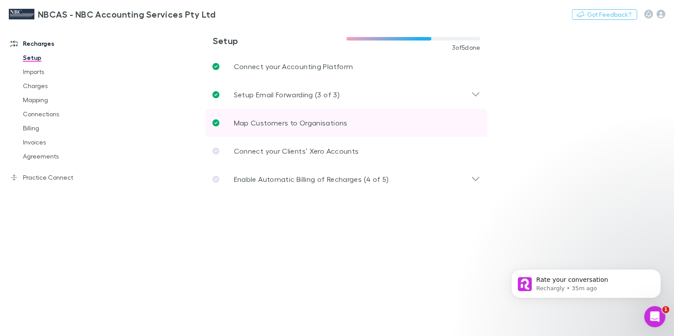
click at [258, 125] on p "Map Customers to Organisations" at bounding box center [290, 123] width 114 height 11
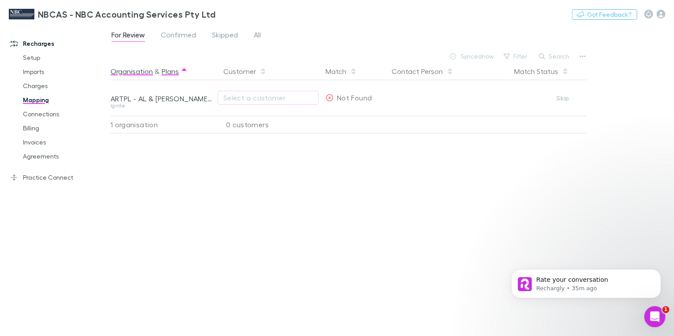
click at [164, 70] on button "Plans" at bounding box center [170, 72] width 17 height 18
click at [167, 73] on button "Plans" at bounding box center [170, 72] width 17 height 18
click at [169, 74] on button "Plans" at bounding box center [170, 72] width 17 height 18
click at [256, 35] on span "All" at bounding box center [257, 35] width 7 height 11
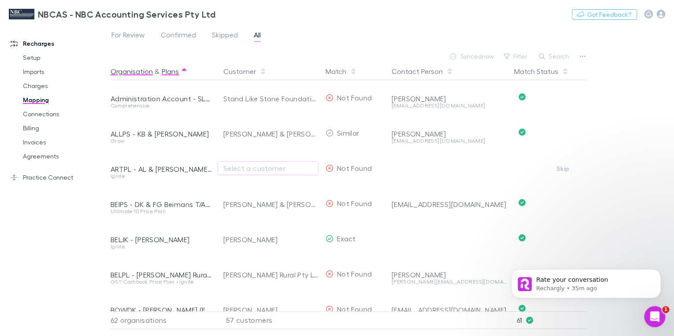
click at [171, 72] on button "Plans" at bounding box center [170, 72] width 17 height 18
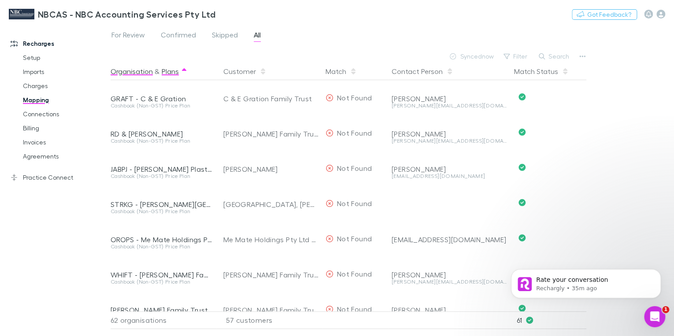
click at [138, 72] on button "Organisation" at bounding box center [132, 72] width 42 height 18
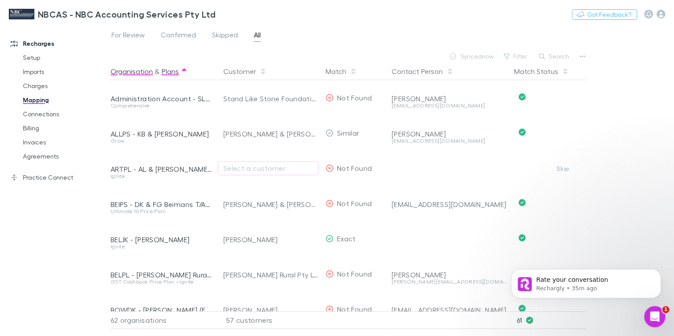
click at [165, 70] on button "Plans" at bounding box center [170, 72] width 17 height 18
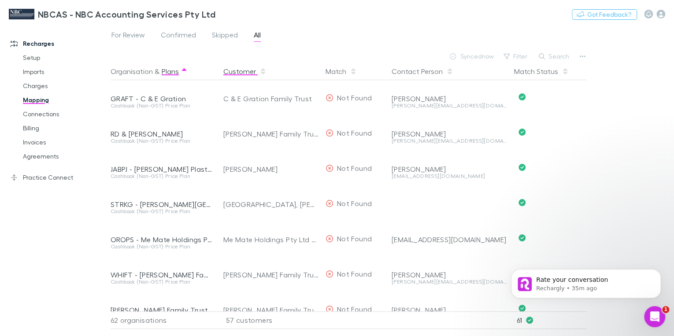
click at [237, 75] on button "Customer" at bounding box center [244, 72] width 43 height 18
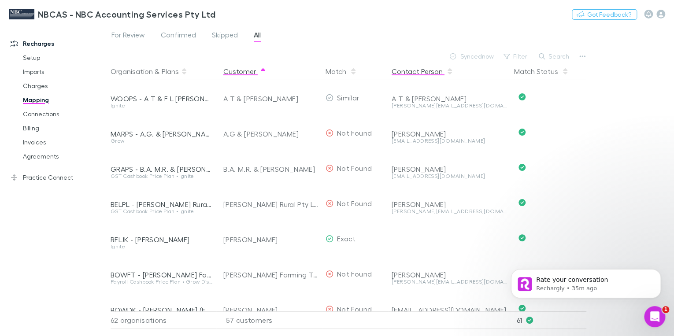
click at [409, 71] on button "Contact Person" at bounding box center [422, 72] width 62 height 18
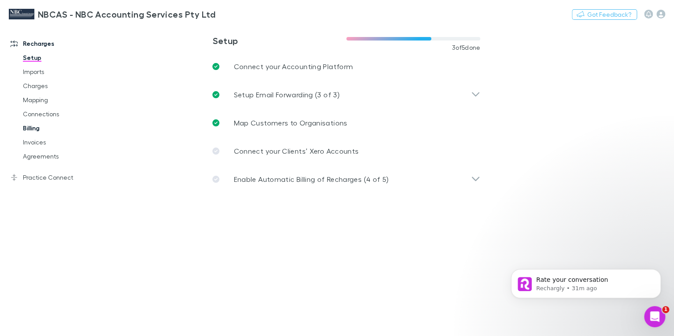
click at [34, 129] on link "Billing" at bounding box center [64, 128] width 100 height 14
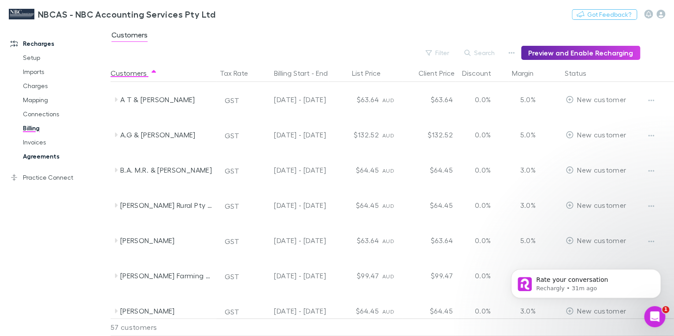
click at [40, 159] on link "Agreements" at bounding box center [64, 156] width 100 height 14
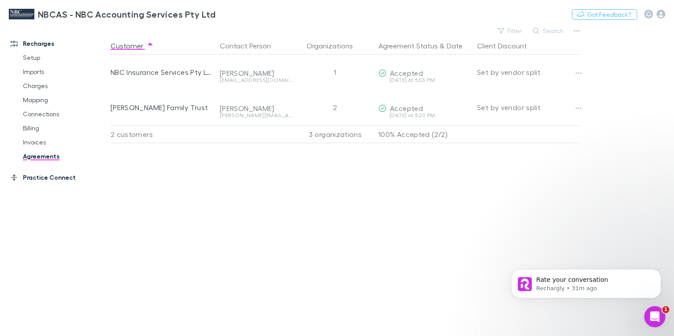
click at [35, 177] on link "Practice Connect" at bounding box center [58, 177] width 112 height 14
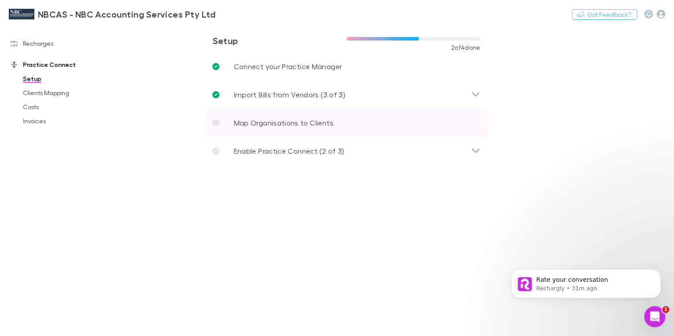
click at [286, 123] on p "Map Organisations to Clients" at bounding box center [283, 123] width 100 height 11
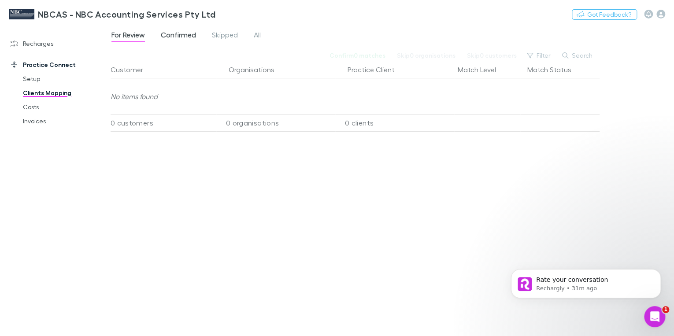
click at [179, 38] on span "Confirmed" at bounding box center [178, 35] width 35 height 11
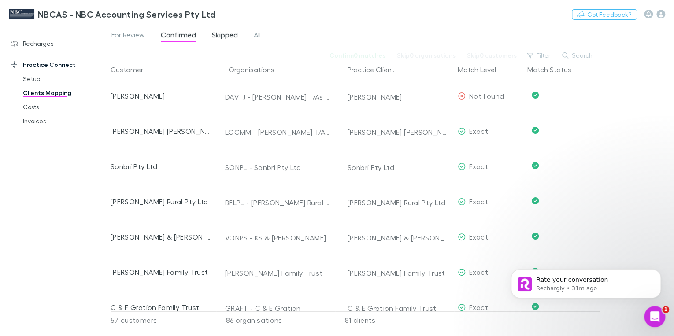
click at [221, 38] on span "Skipped" at bounding box center [225, 35] width 26 height 11
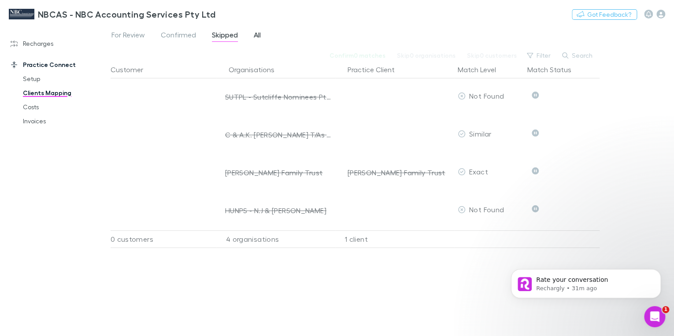
click at [257, 37] on span "All" at bounding box center [257, 35] width 7 height 11
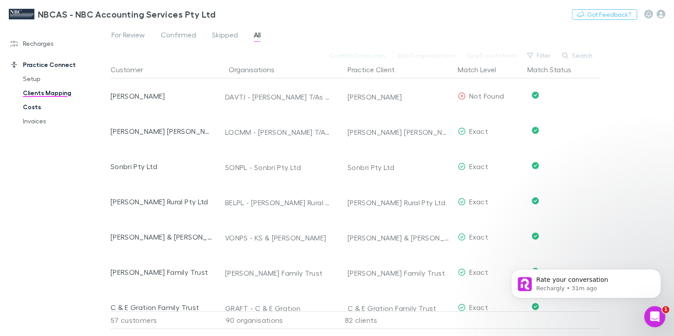
click at [39, 107] on link "Costs" at bounding box center [64, 107] width 100 height 14
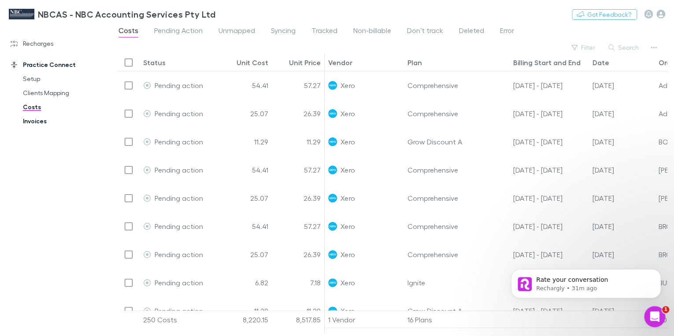
click at [41, 121] on link "Invoices" at bounding box center [64, 121] width 100 height 14
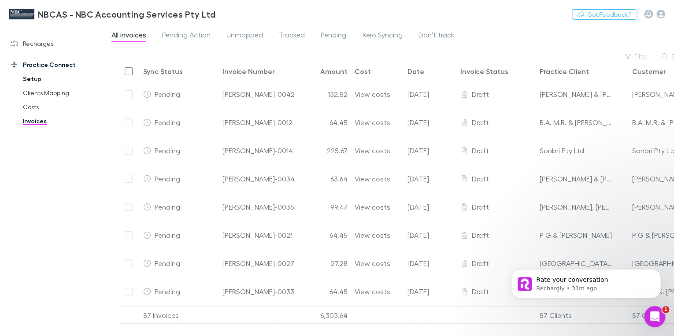
click at [35, 78] on link "Setup" at bounding box center [64, 79] width 100 height 14
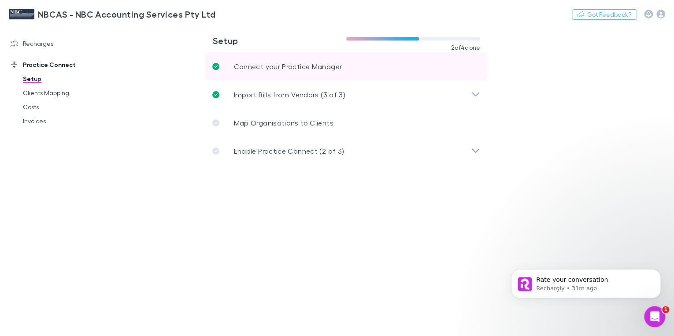
click at [253, 69] on p "Connect your Practice Manager" at bounding box center [287, 66] width 108 height 11
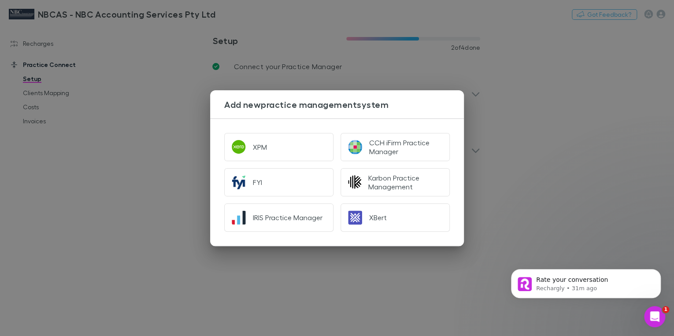
click at [254, 69] on div "Add new practice management system XPM CCH iFirm Practice Manager FYI Karbon Pr…" at bounding box center [337, 168] width 674 height 336
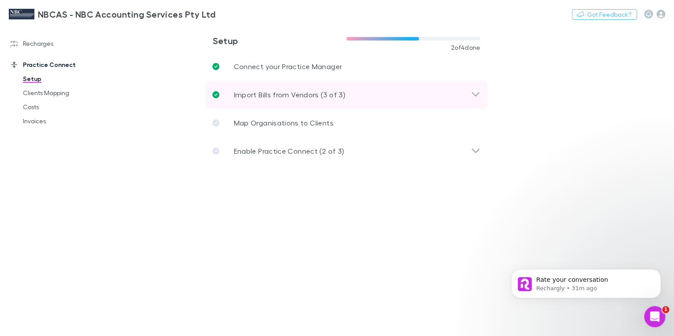
click at [245, 94] on p "Import Bills from Vendors (3 of 3)" at bounding box center [289, 94] width 112 height 11
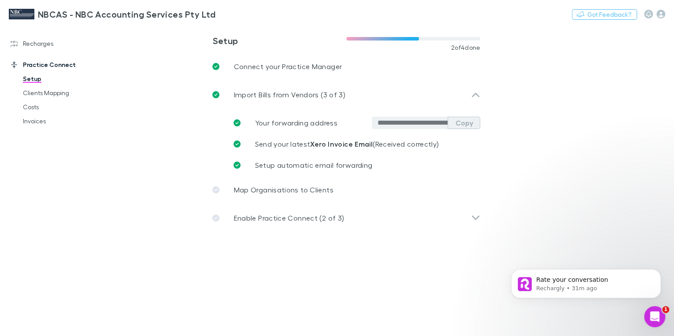
click at [465, 125] on button "Copy" at bounding box center [463, 123] width 33 height 12
click at [556, 168] on main "**********" at bounding box center [392, 180] width 563 height 311
